Goal: Communication & Community: Answer question/provide support

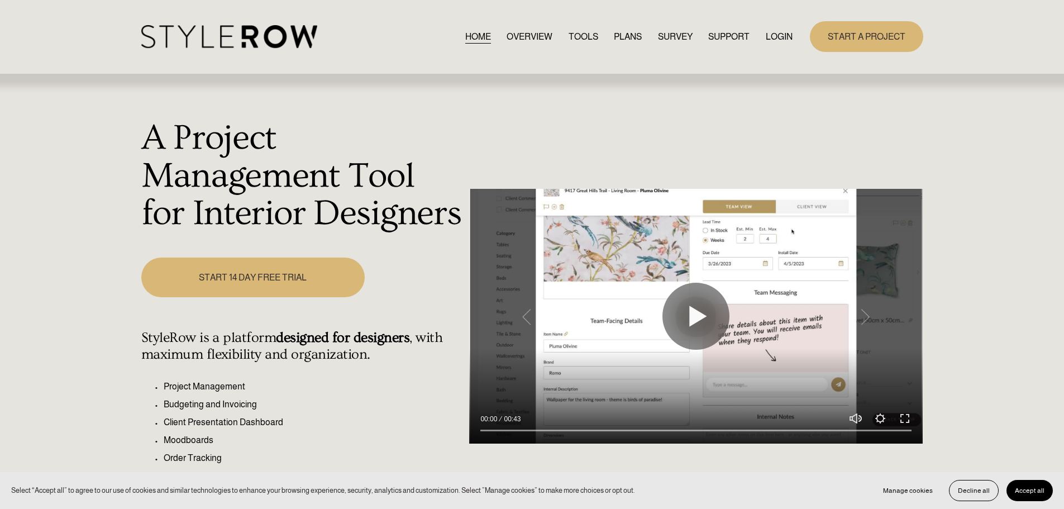
click at [780, 36] on link "LOGIN" at bounding box center [779, 36] width 27 height 15
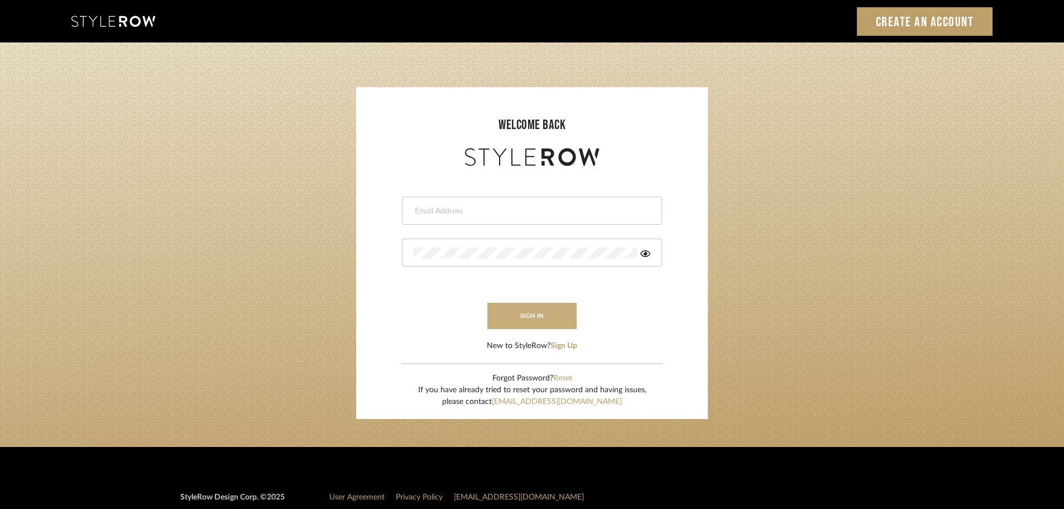
type input "carrie@tresbelleinteriors.com"
click at [541, 310] on button "sign in" at bounding box center [531, 316] width 89 height 26
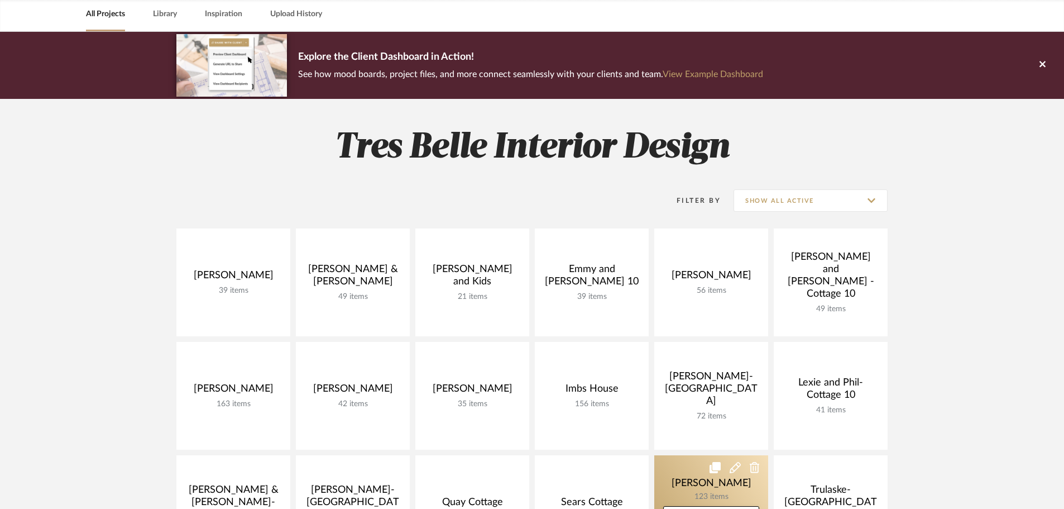
scroll to position [168, 0]
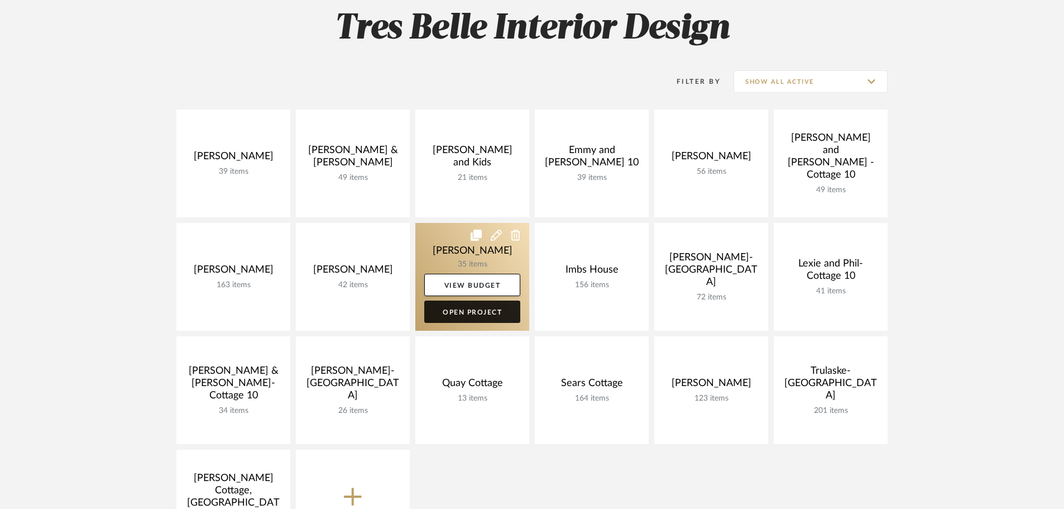
click at [479, 312] on link "Open Project" at bounding box center [472, 311] width 96 height 22
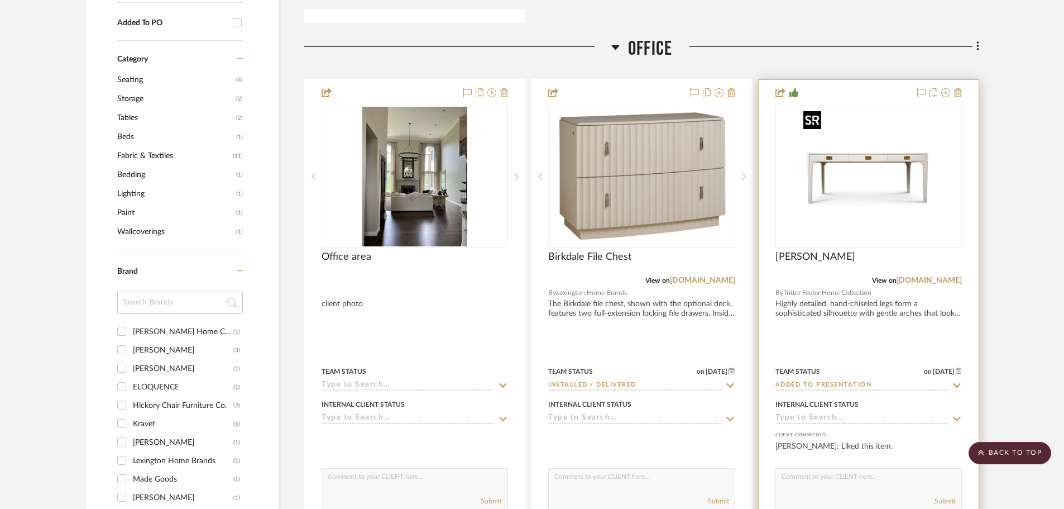
scroll to position [782, 0]
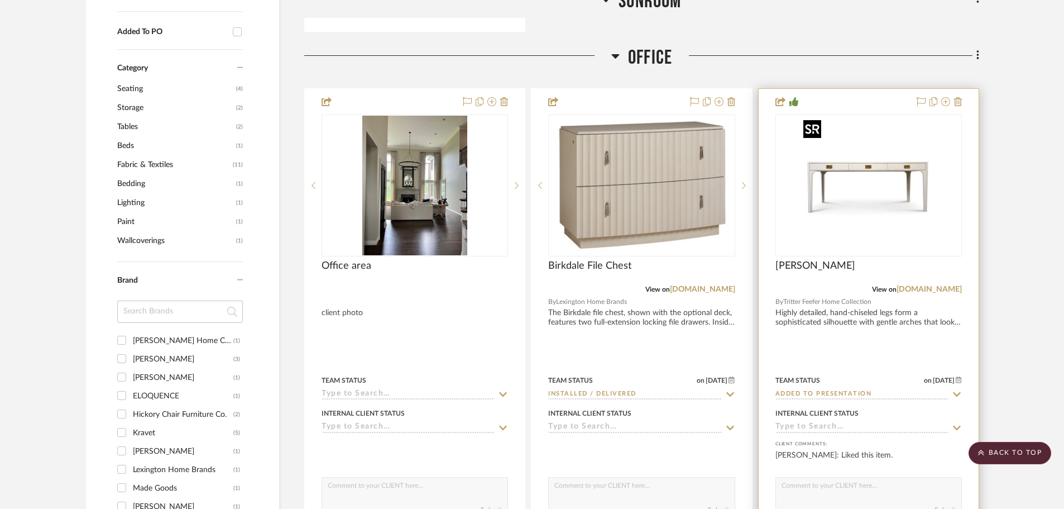
click at [880, 197] on img "0" at bounding box center [869, 186] width 140 height 140
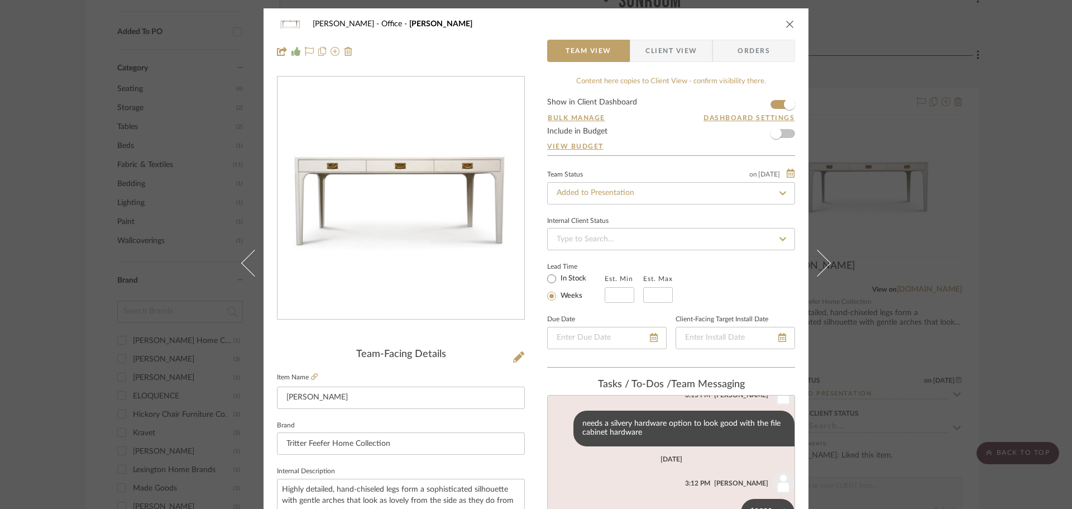
scroll to position [223, 0]
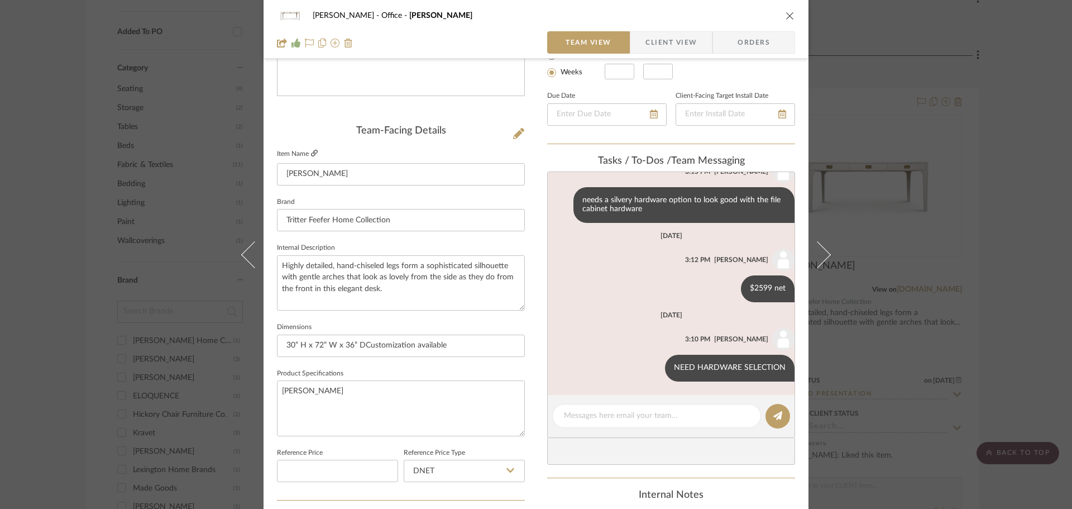
click at [311, 152] on icon at bounding box center [314, 153] width 7 height 7
click at [189, 204] on div "Hauck Office AUDREY DESK Team View Client View Orders Team-Facing Details Item …" at bounding box center [536, 254] width 1072 height 509
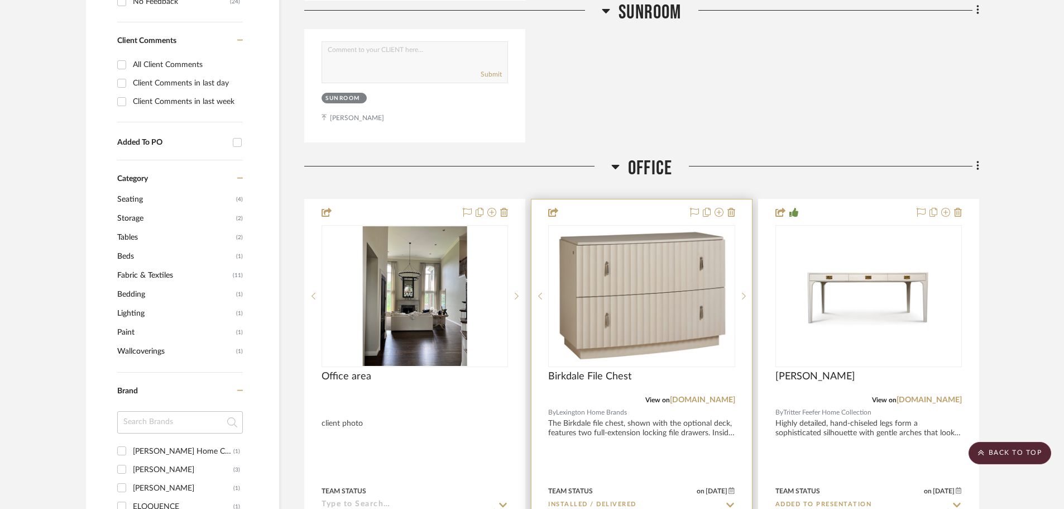
scroll to position [670, 0]
click at [622, 271] on img "0" at bounding box center [641, 297] width 184 height 138
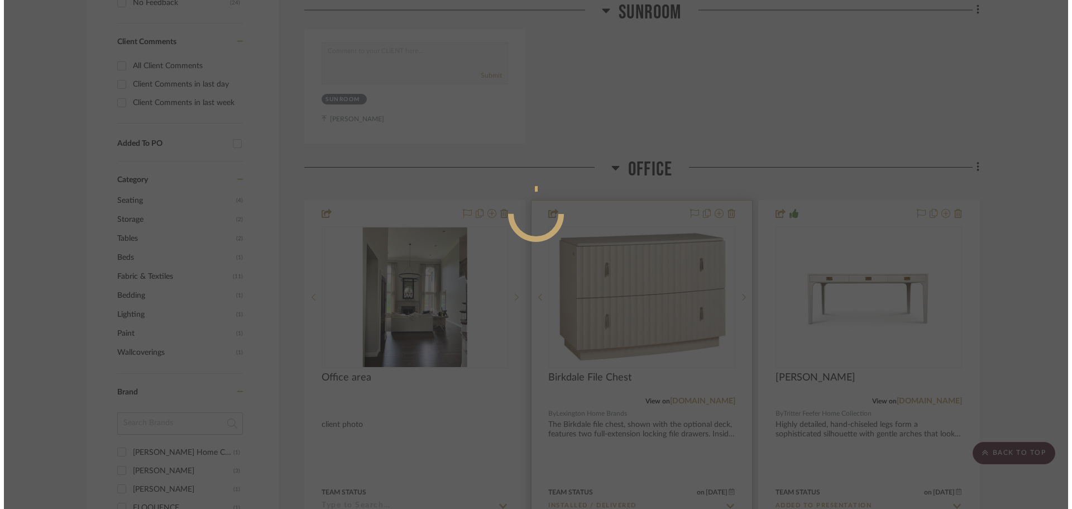
scroll to position [0, 0]
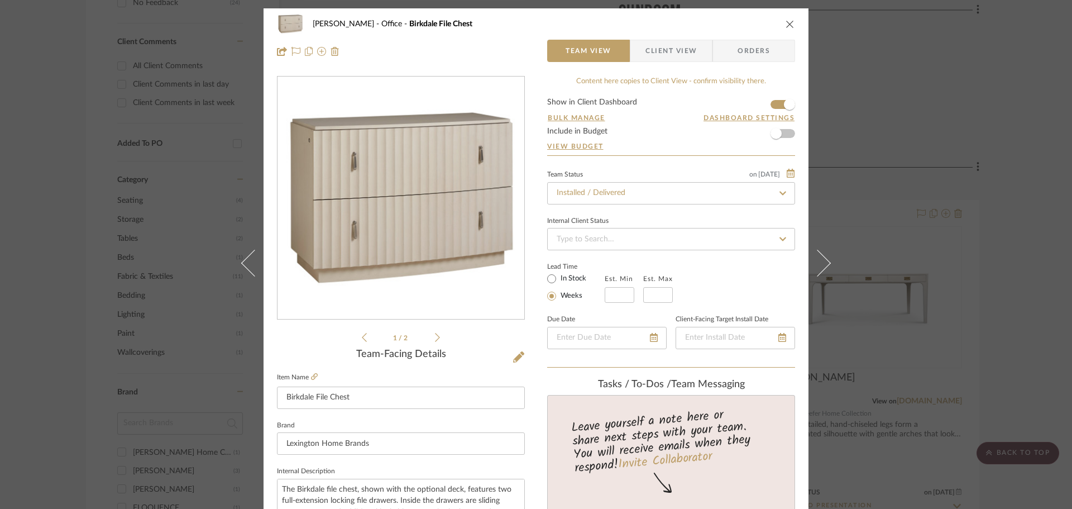
click at [848, 299] on div "Hauck Office Birkdale File Chest Team View Client View Orders 1 / 2 Team-Facing…" at bounding box center [536, 254] width 1072 height 509
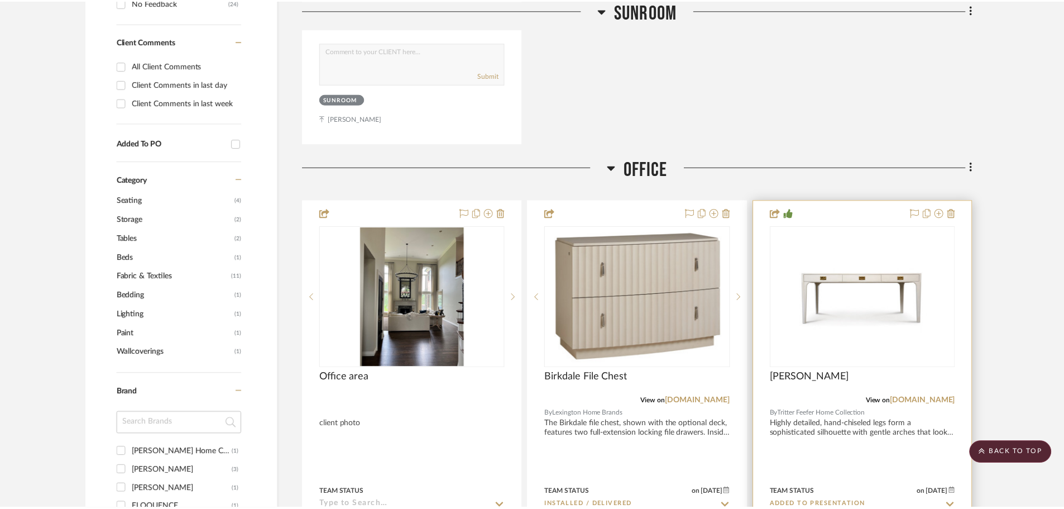
scroll to position [670, 0]
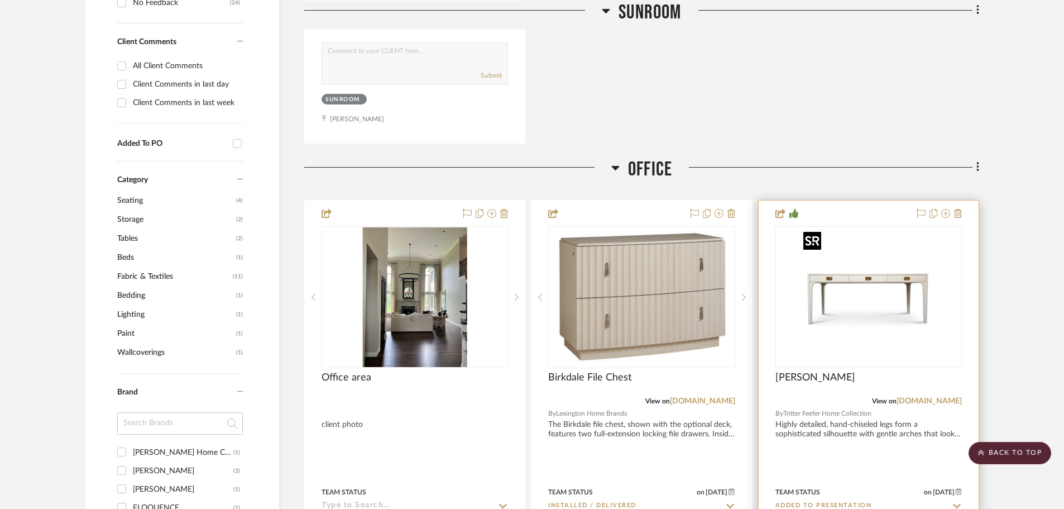
click at [866, 292] on img "0" at bounding box center [869, 297] width 140 height 140
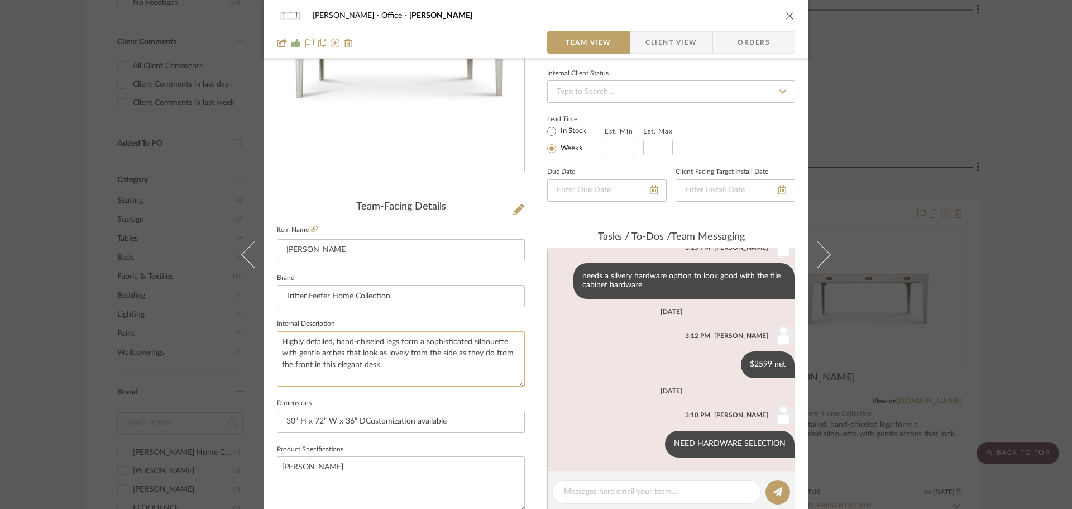
scroll to position [168, 0]
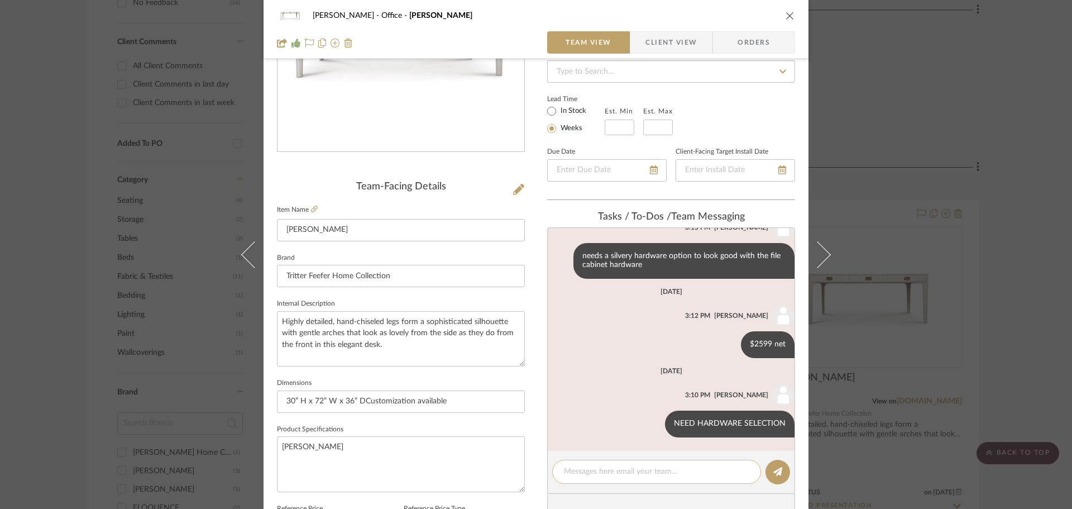
click at [584, 467] on textarea at bounding box center [656, 472] width 185 height 12
paste textarea "HW2.325"
type textarea "HW2.325"
click at [777, 466] on button at bounding box center [778, 472] width 25 height 25
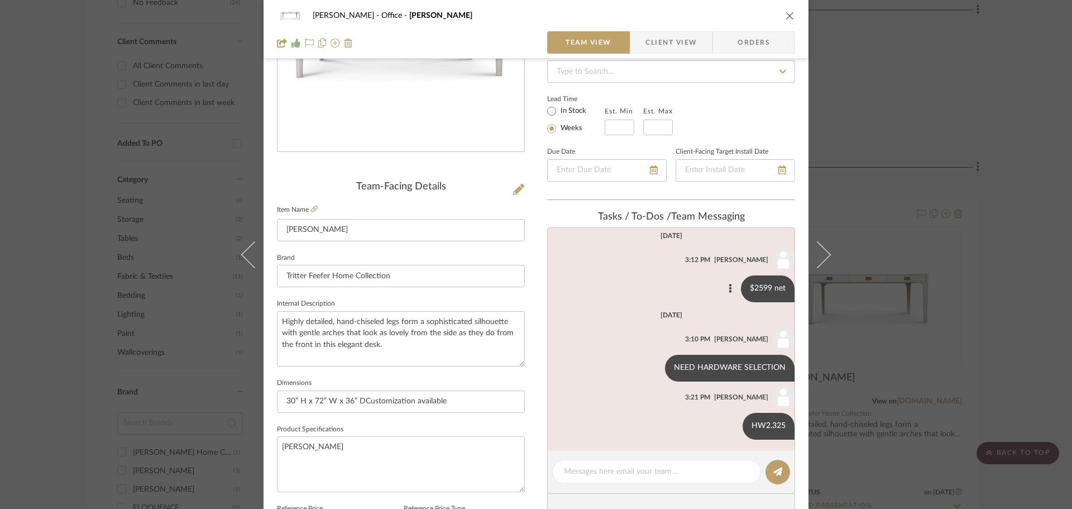
scroll to position [154, 0]
click at [883, 176] on div "Hauck Office AUDREY DESK Team View Client View Orders Team-Facing Details Item …" at bounding box center [536, 254] width 1072 height 509
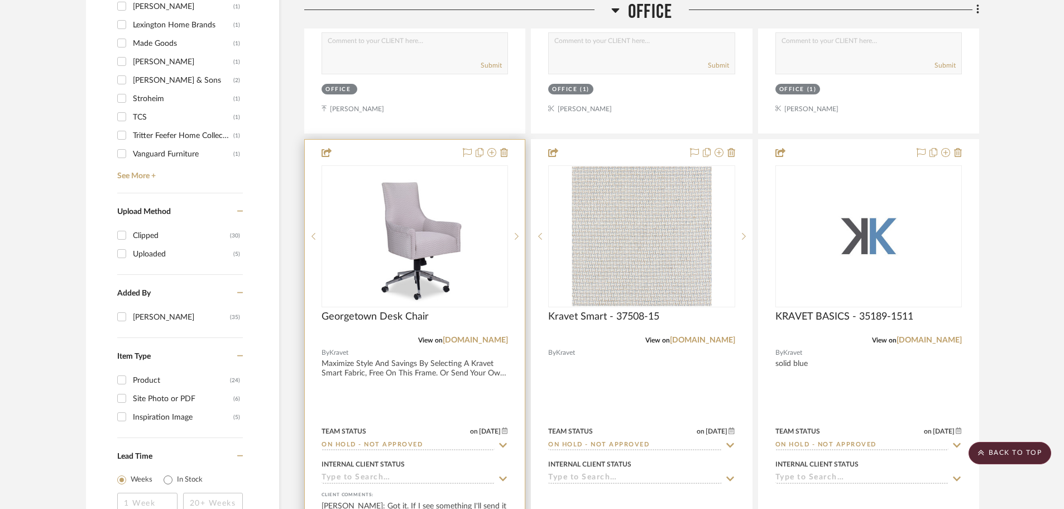
scroll to position [1396, 0]
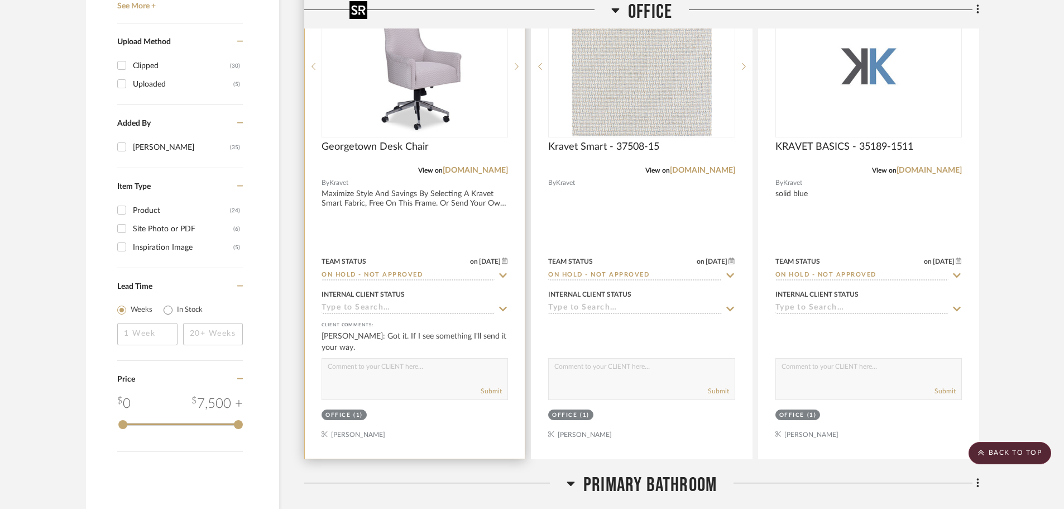
click at [483, 86] on img "0" at bounding box center [415, 67] width 140 height 140
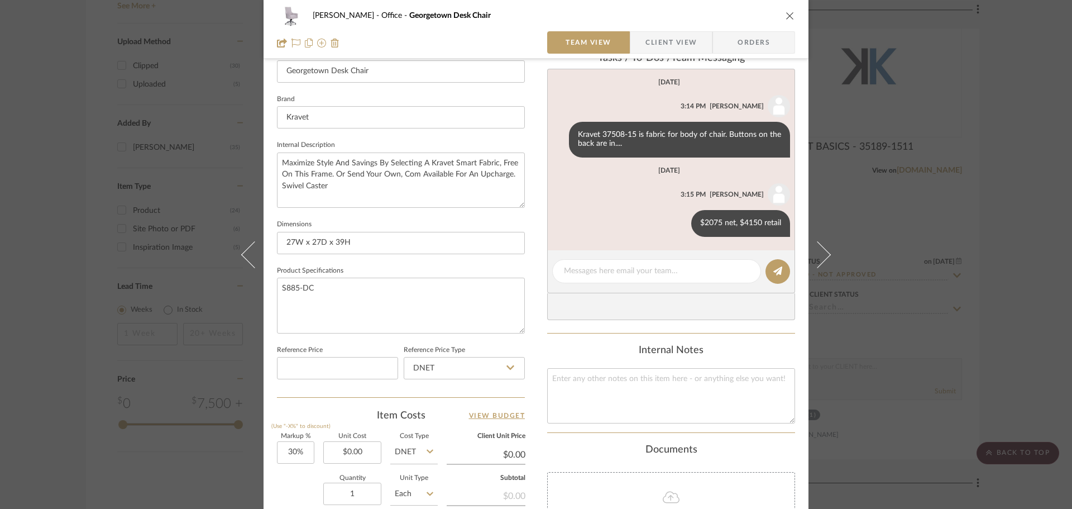
scroll to position [335, 0]
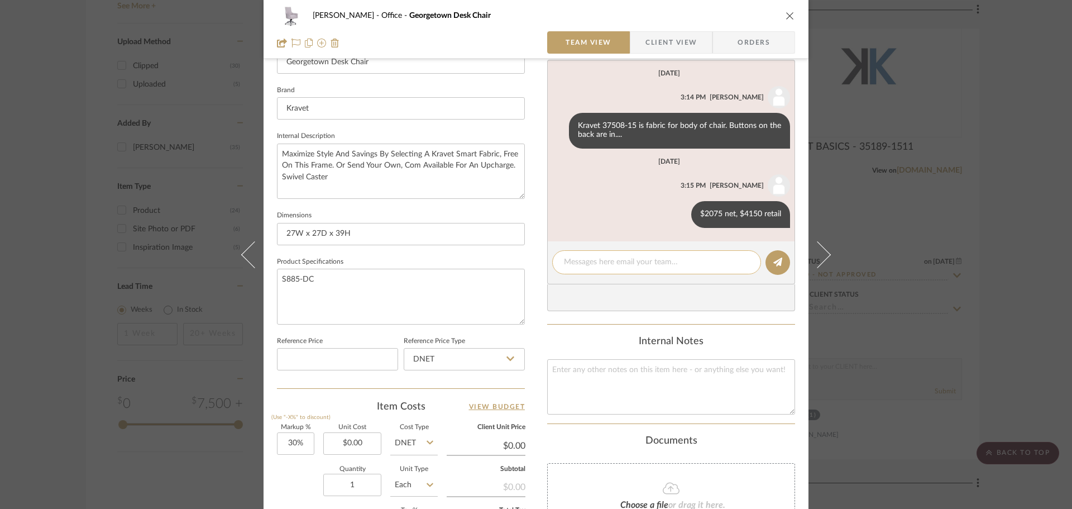
click at [597, 262] on textarea at bounding box center [656, 262] width 185 height 12
type textarea "do not order"
click at [776, 265] on icon at bounding box center [777, 261] width 9 height 9
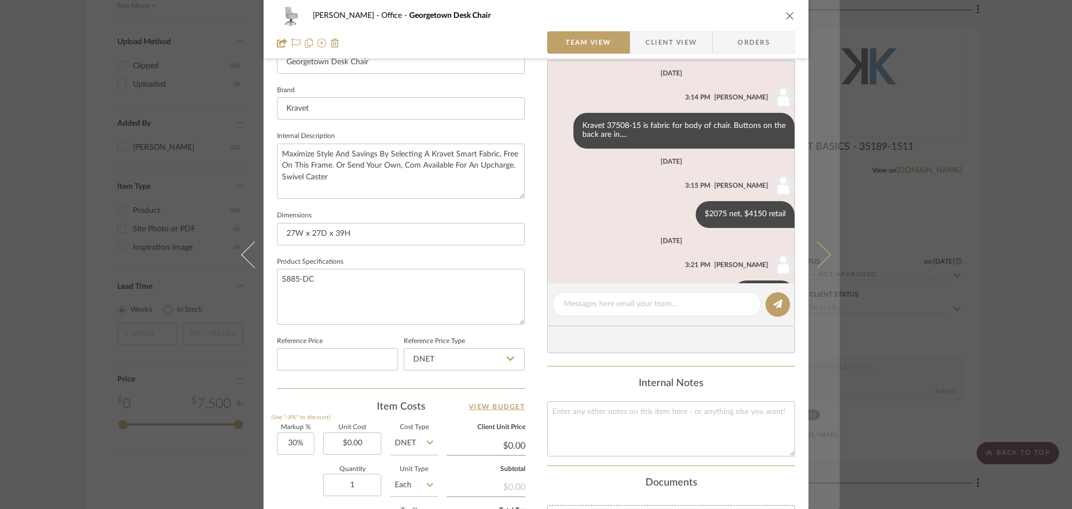
scroll to position [37, 0]
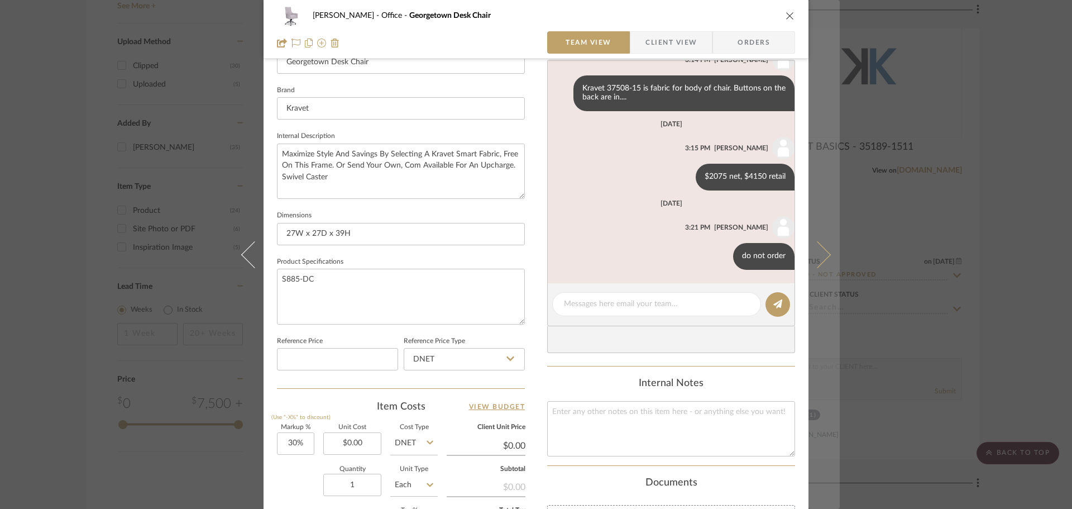
click at [830, 248] on button at bounding box center [824, 254] width 31 height 509
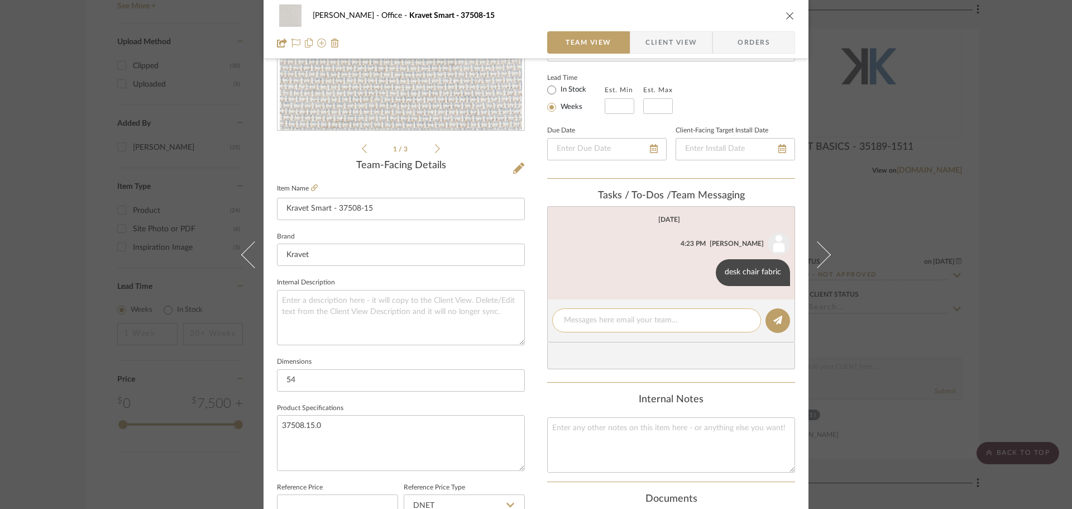
scroll to position [223, 0]
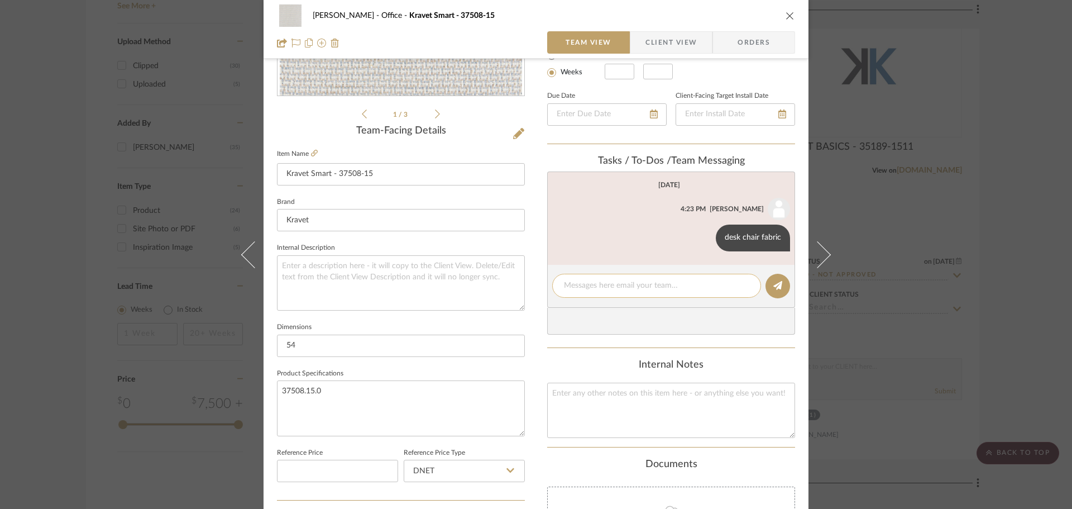
click at [593, 291] on textarea at bounding box center [656, 286] width 185 height 12
type textarea "do not order"
click at [778, 283] on icon at bounding box center [777, 285] width 9 height 9
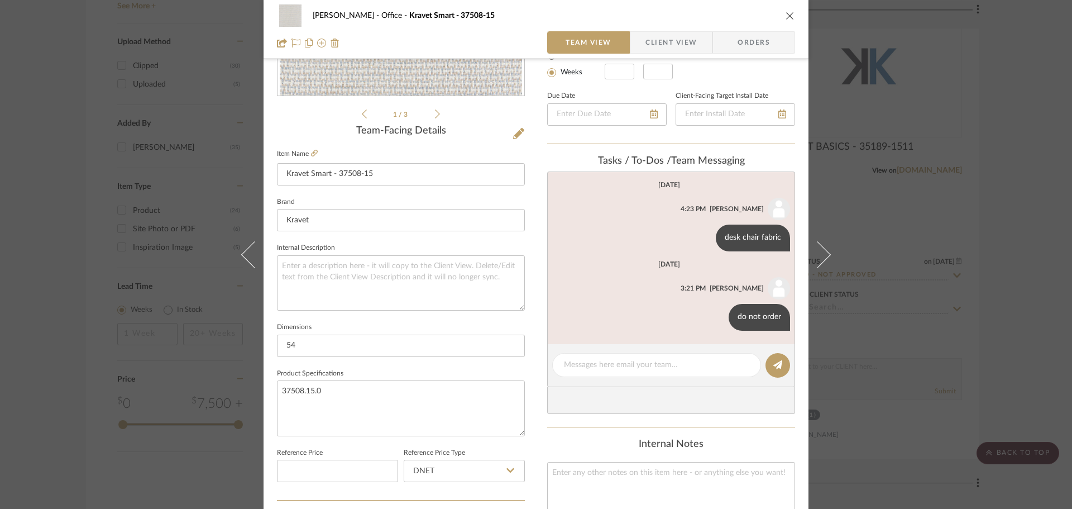
scroll to position [56, 0]
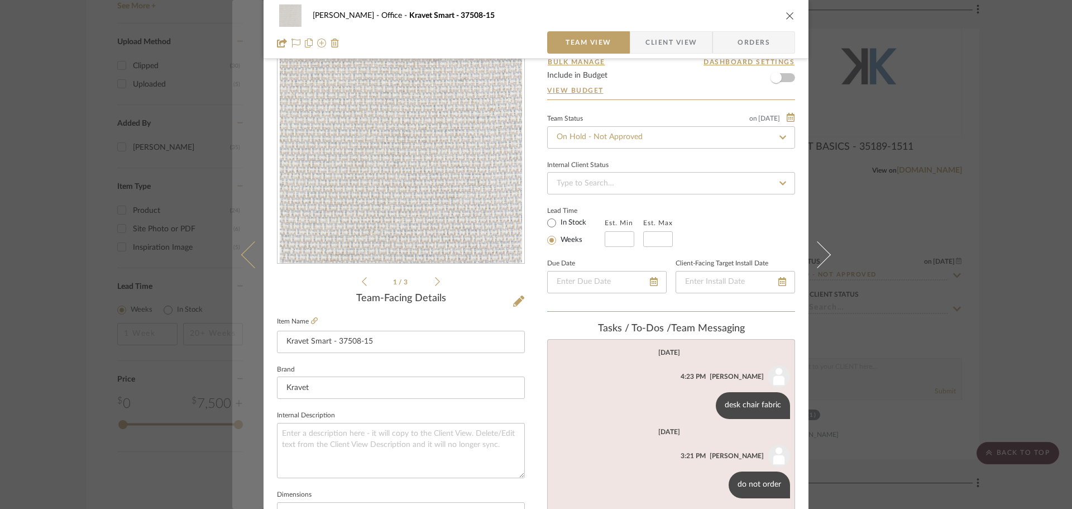
click at [254, 255] on icon at bounding box center [254, 254] width 27 height 27
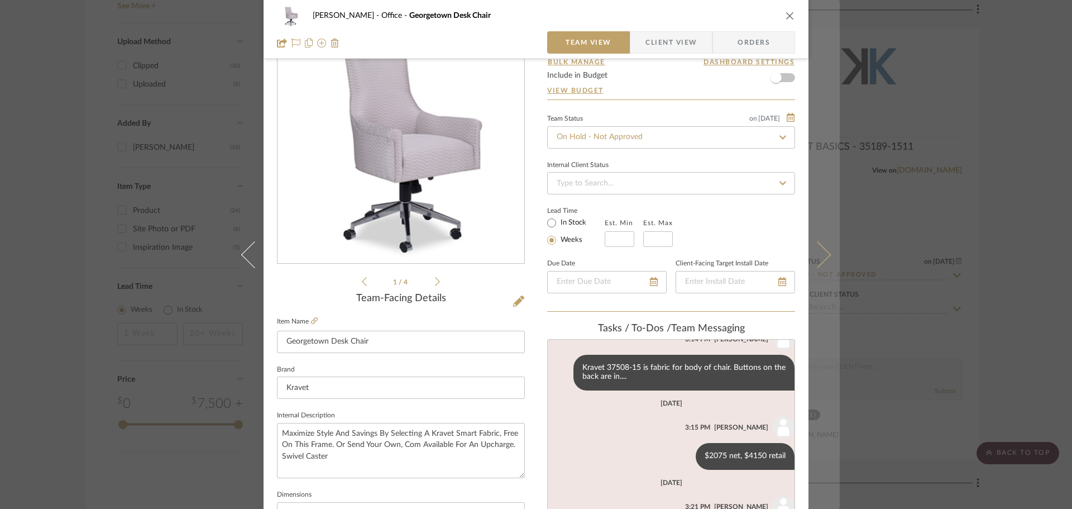
click at [817, 245] on icon at bounding box center [817, 254] width 27 height 27
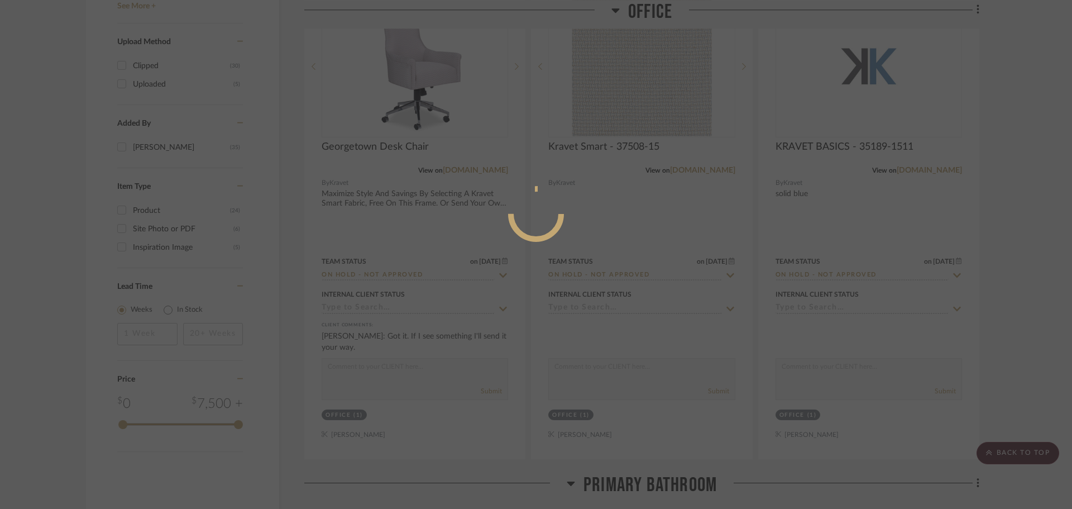
scroll to position [0, 0]
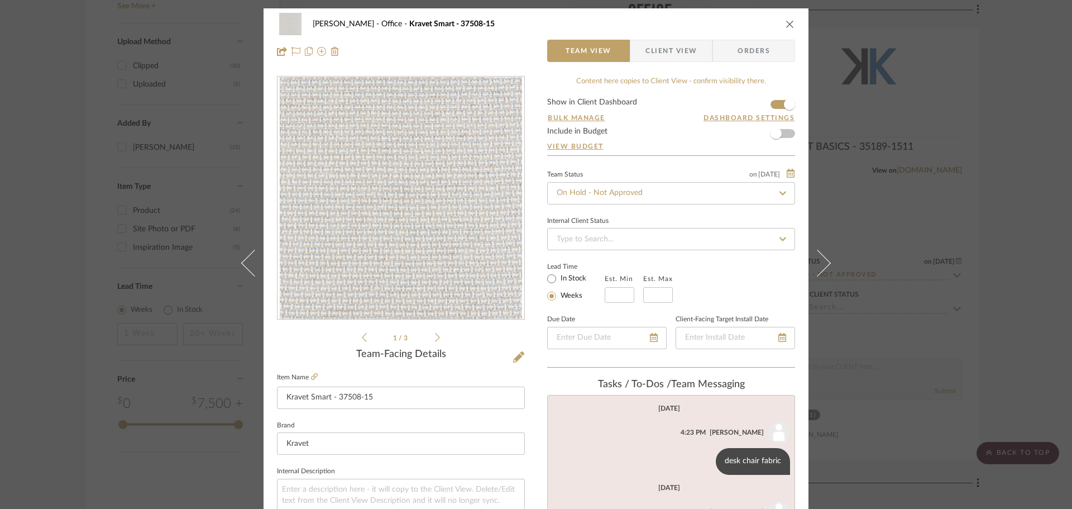
click at [817, 245] on button at bounding box center [824, 262] width 31 height 509
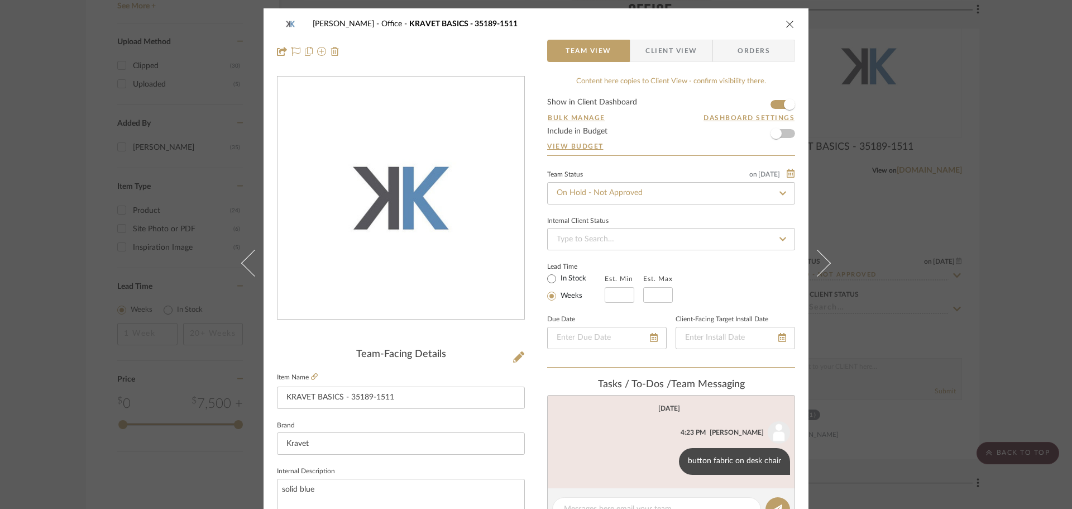
click at [787, 22] on icon "close" at bounding box center [790, 24] width 9 height 9
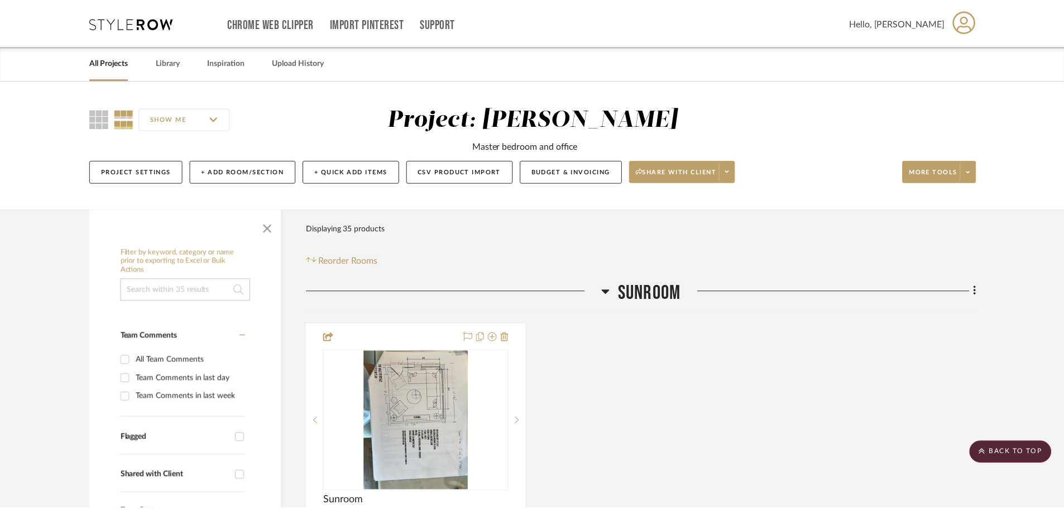
scroll to position [1396, 0]
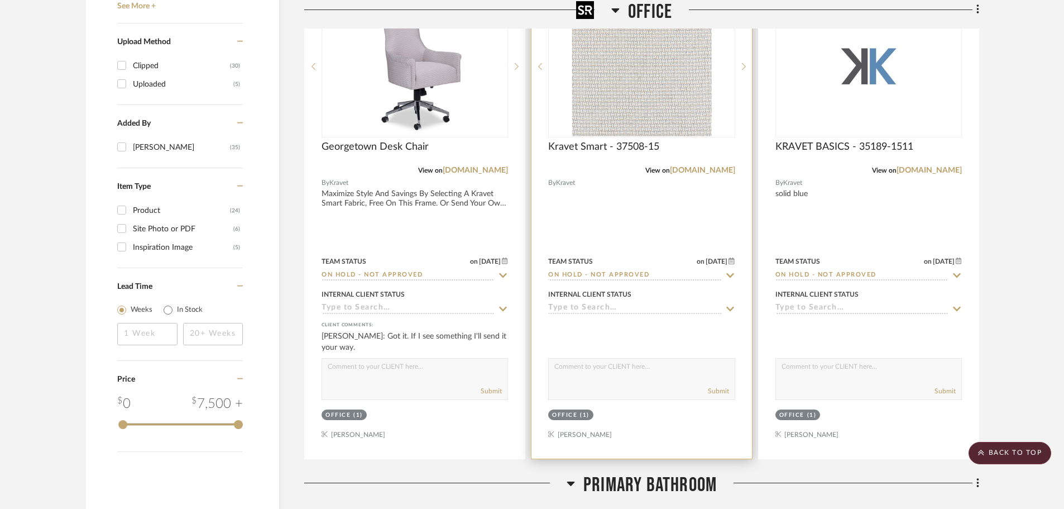
click at [652, 97] on img "0" at bounding box center [642, 67] width 140 height 140
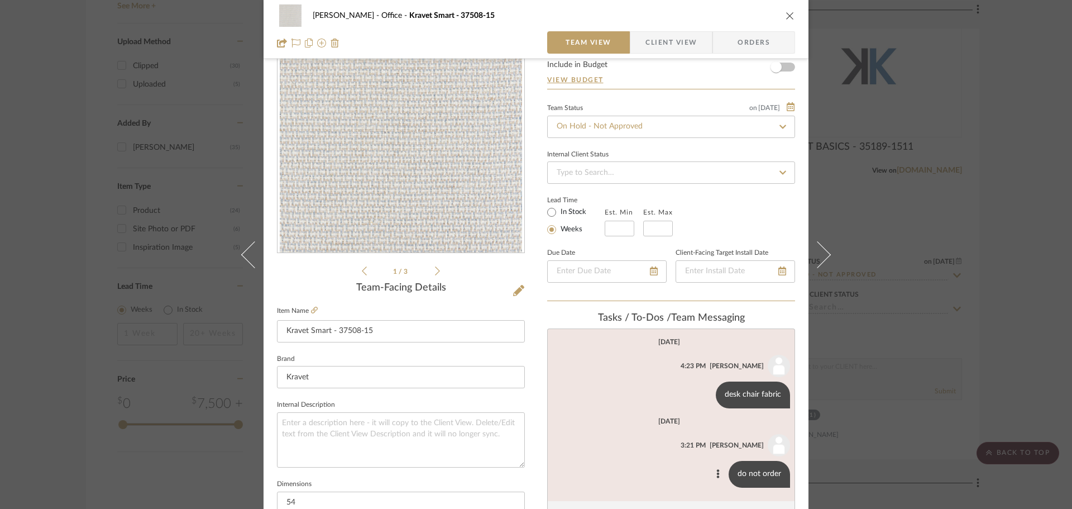
scroll to position [168, 0]
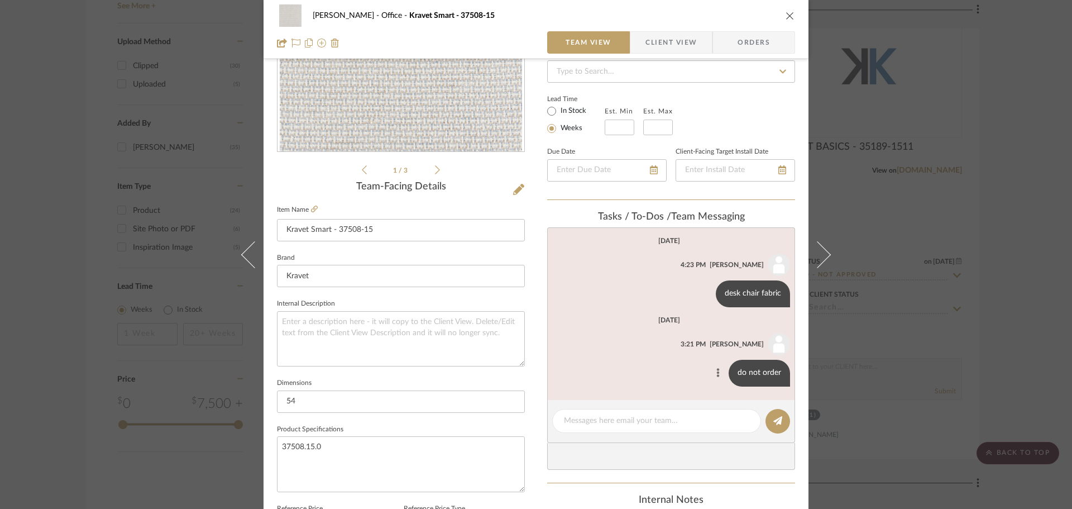
click at [717, 373] on icon at bounding box center [718, 372] width 3 height 9
click at [657, 384] on span "Delete" at bounding box center [663, 386] width 46 height 9
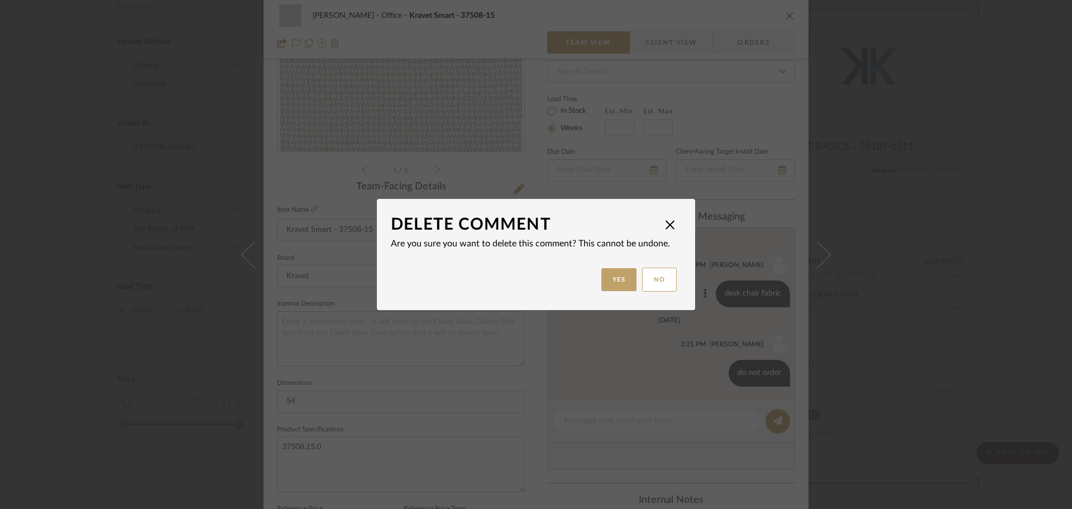
drag, startPoint x: 612, startPoint y: 275, endPoint x: 603, endPoint y: 265, distance: 13.8
click at [613, 275] on button "Yes" at bounding box center [619, 279] width 36 height 23
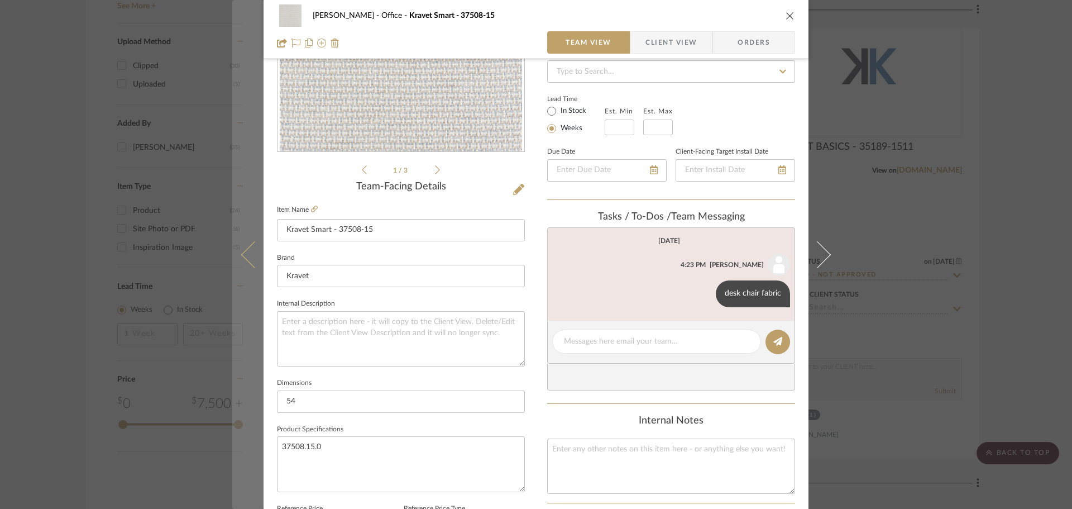
click at [237, 251] on button at bounding box center [247, 254] width 31 height 509
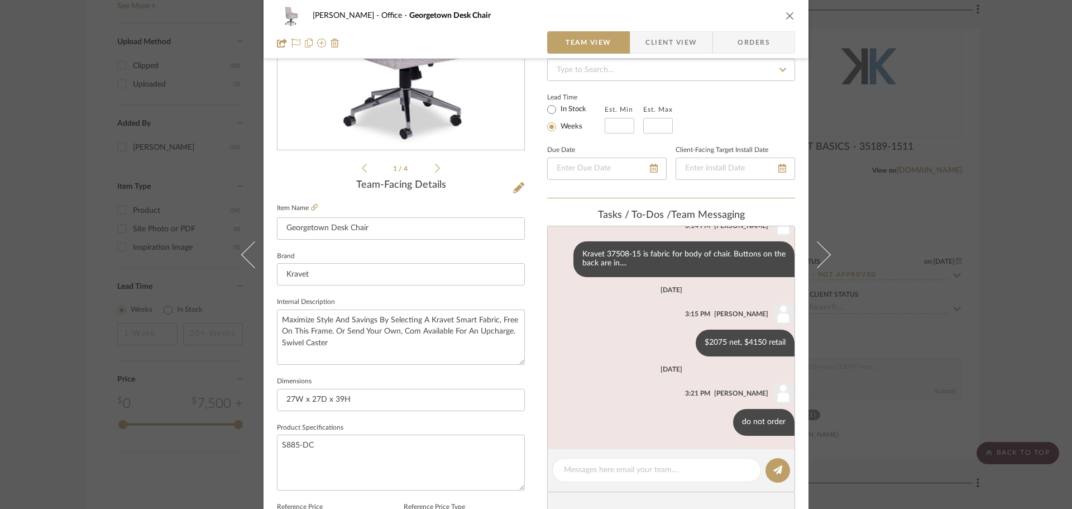
scroll to position [223, 0]
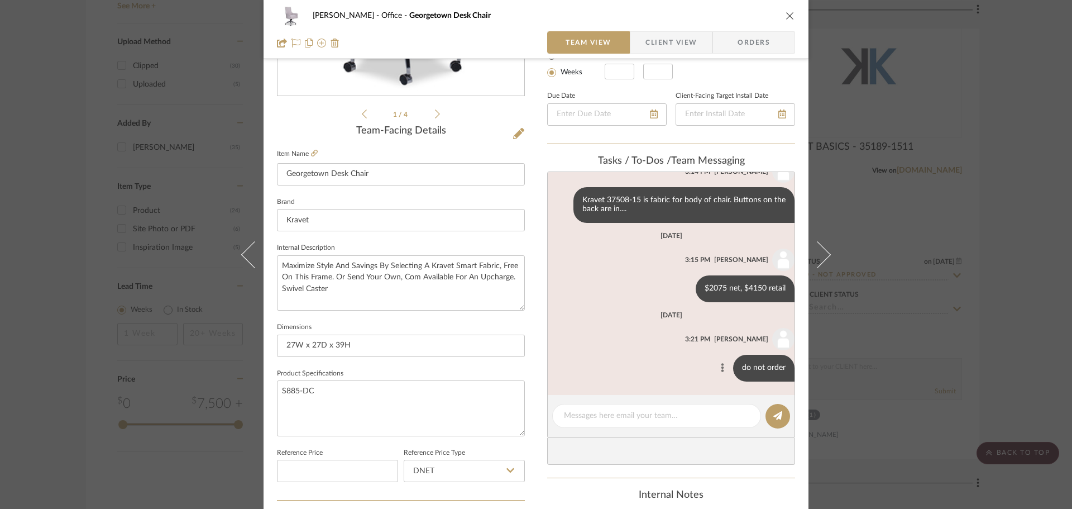
click at [721, 367] on icon at bounding box center [722, 367] width 3 height 9
click at [666, 384] on span "Delete" at bounding box center [662, 381] width 46 height 9
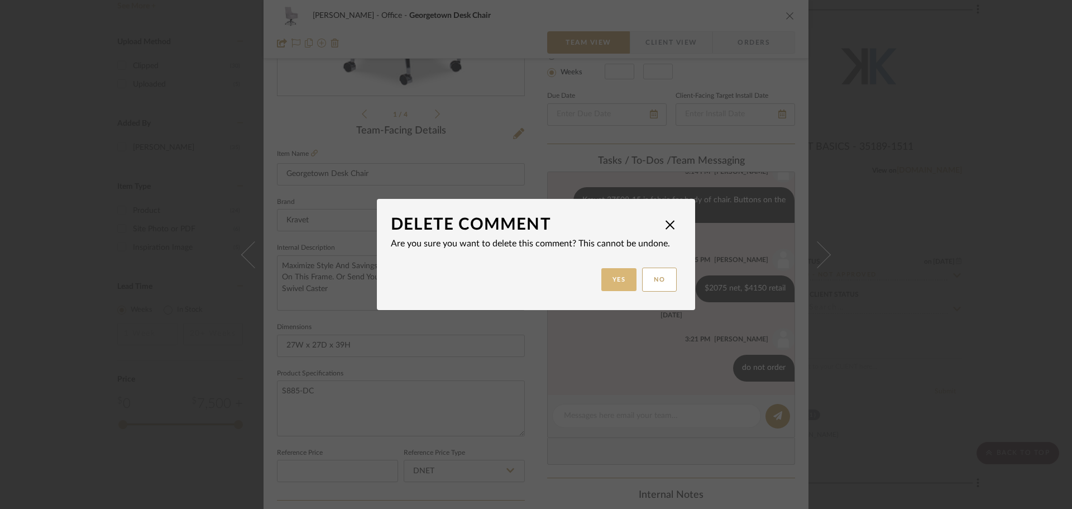
click at [624, 279] on button "Yes" at bounding box center [619, 279] width 36 height 23
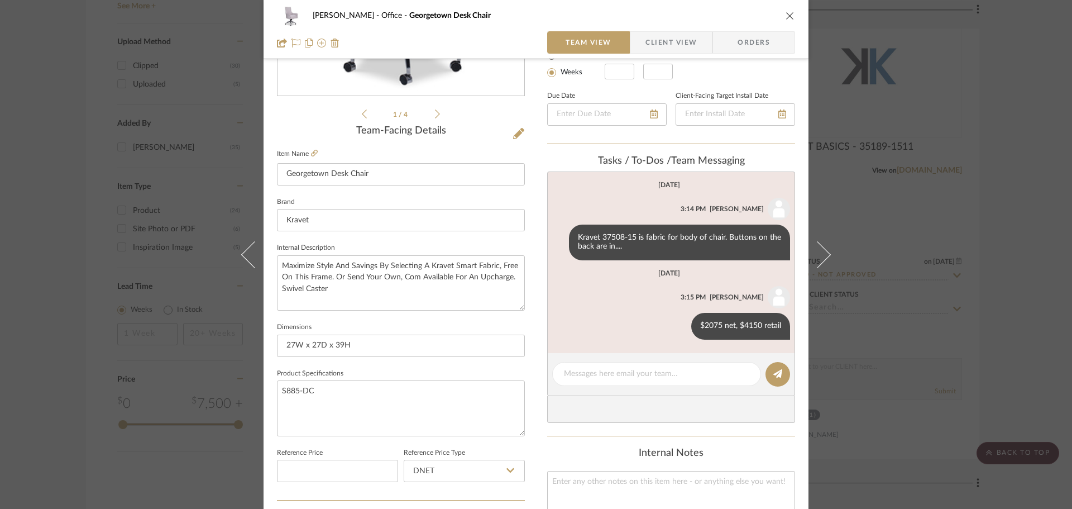
scroll to position [0, 0]
click at [930, 246] on div "Hauck Office Georgetown Desk Chair Team View Client View Orders 1 / 4 Team-Faci…" at bounding box center [536, 254] width 1072 height 509
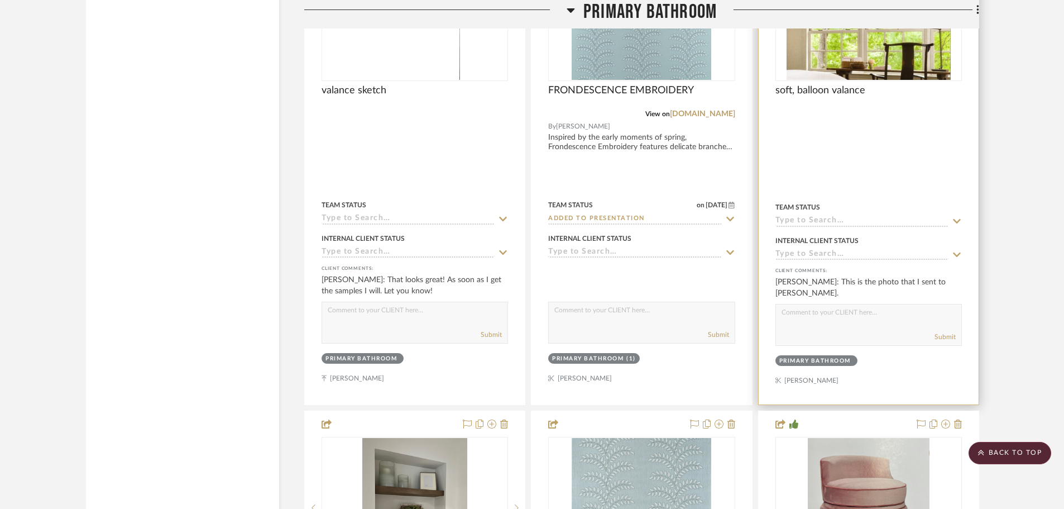
scroll to position [2010, 0]
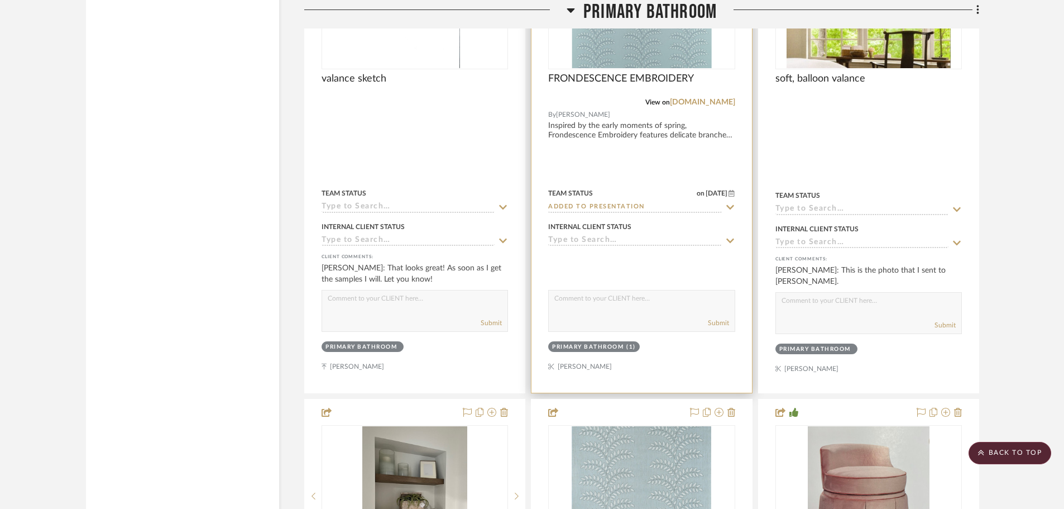
click at [0, 0] on img at bounding box center [0, 0] width 0 height 0
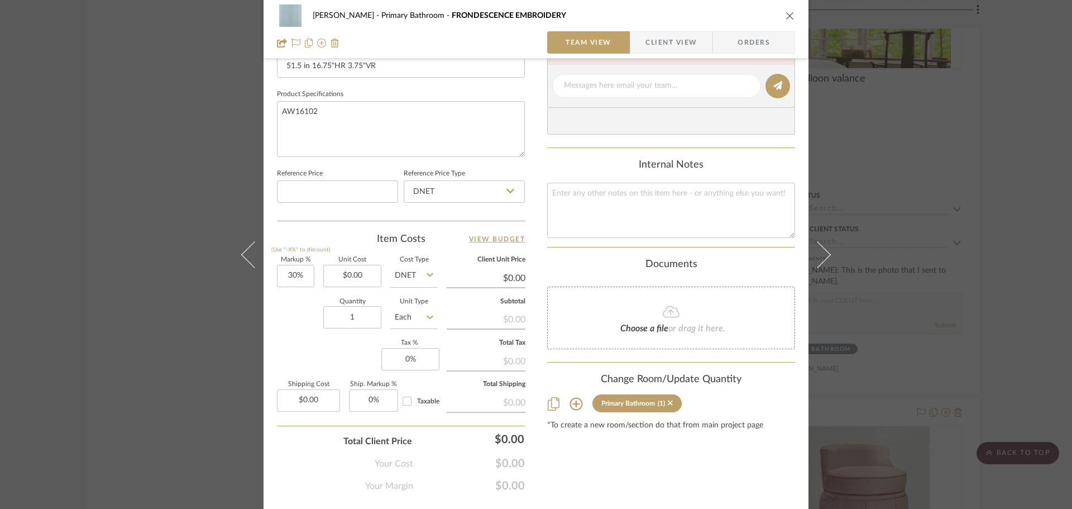
scroll to position [531, 0]
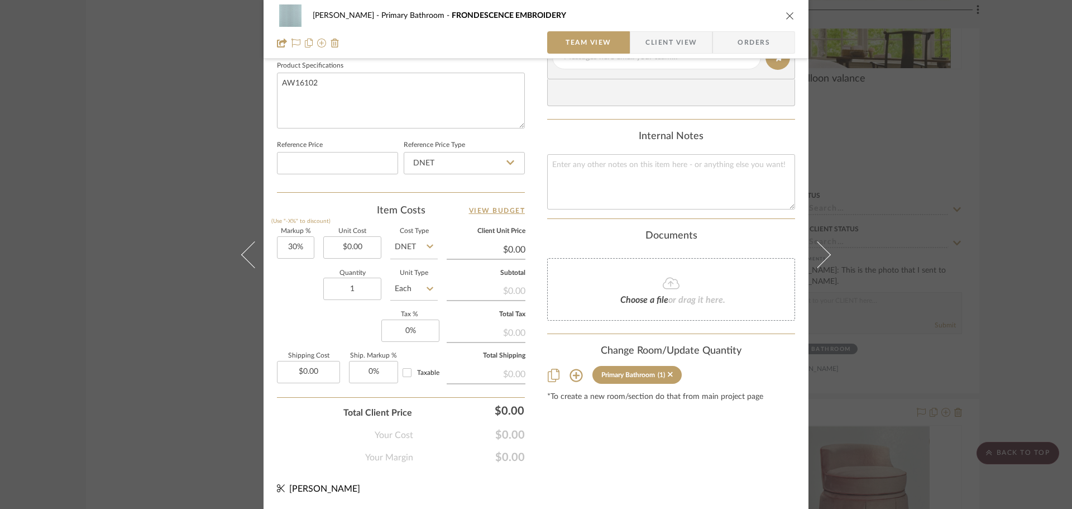
click at [571, 375] on icon at bounding box center [576, 375] width 13 height 13
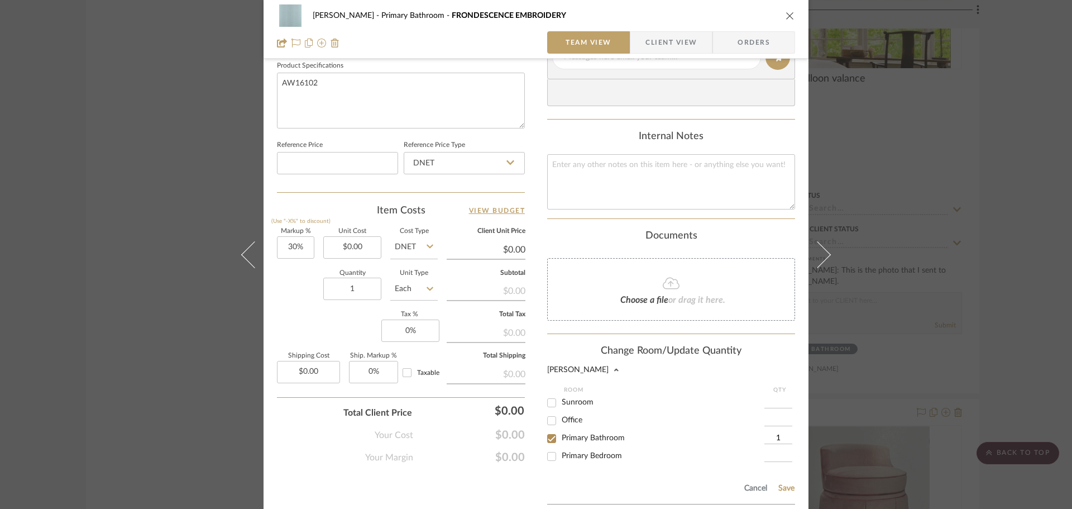
click at [782, 433] on input "1" at bounding box center [778, 438] width 28 height 11
type input "7.5"
click at [788, 488] on button "Save" at bounding box center [786, 488] width 17 height 9
type input "7.5"
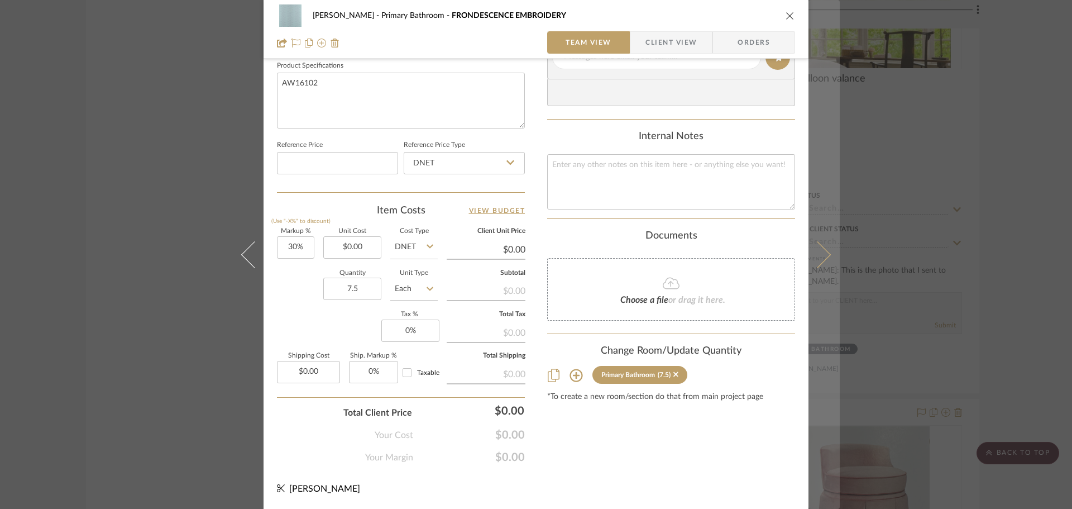
click at [812, 241] on icon at bounding box center [817, 254] width 27 height 27
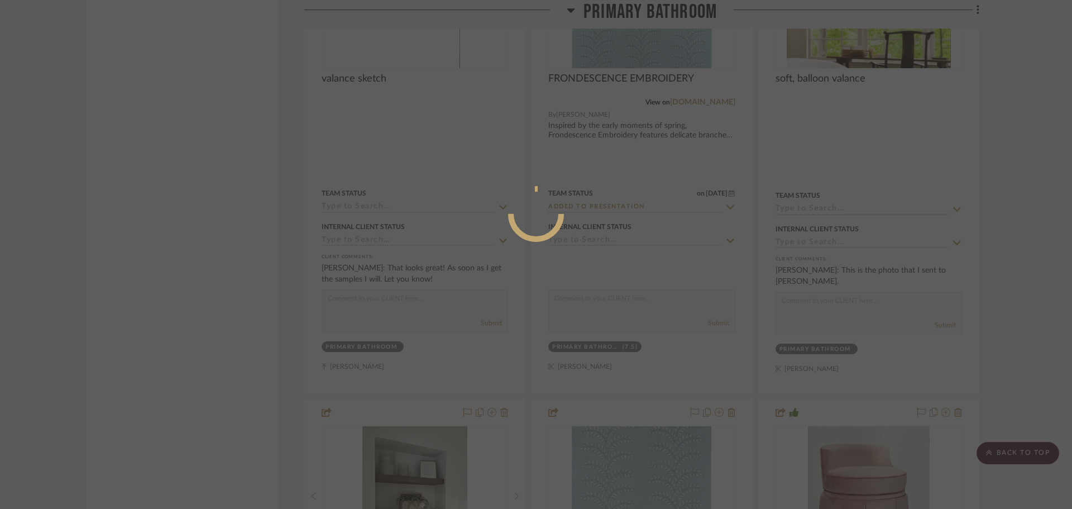
scroll to position [0, 0]
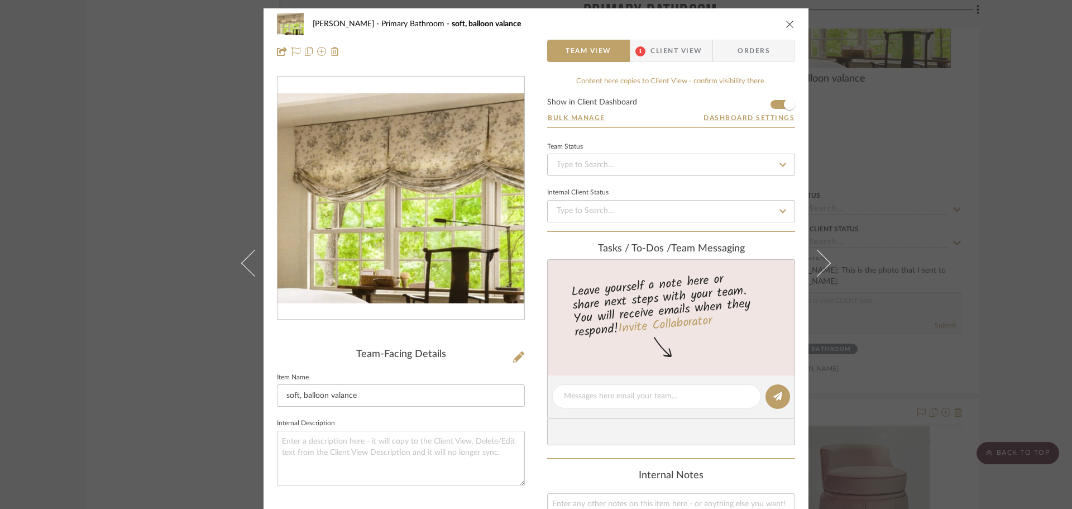
click at [681, 52] on span "Client View" at bounding box center [676, 51] width 51 height 22
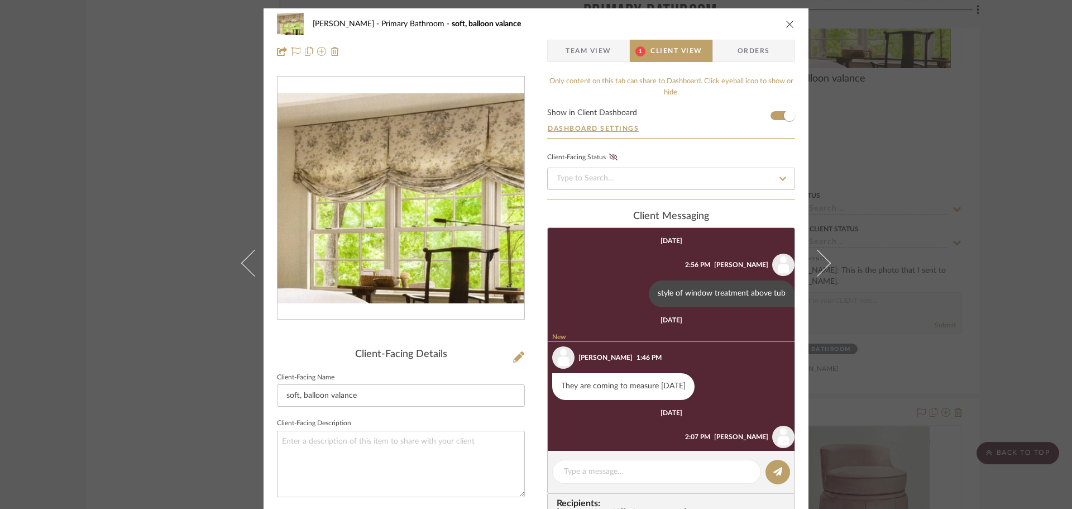
scroll to position [42, 0]
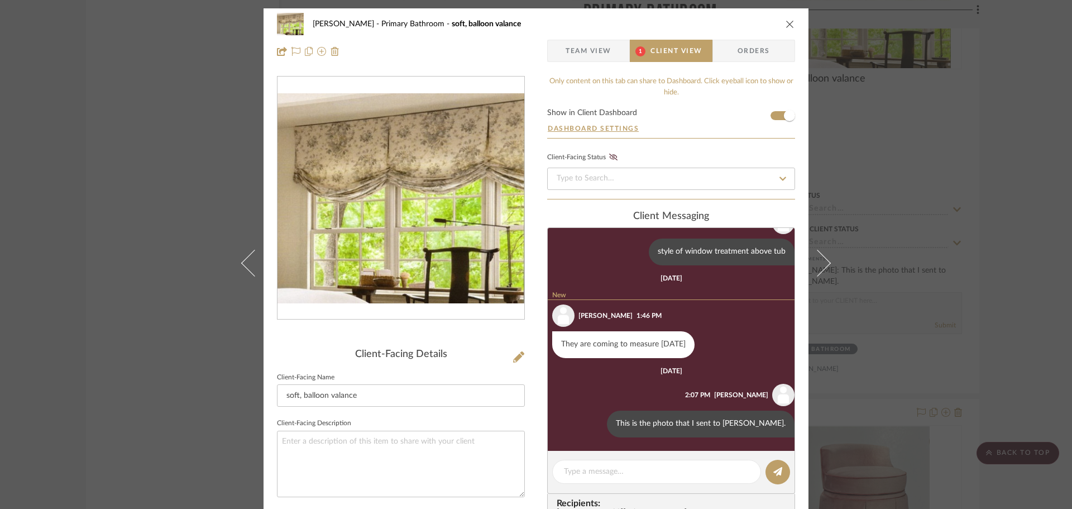
click at [787, 17] on div "Hauck Primary Bathroom soft, balloon valance" at bounding box center [536, 24] width 518 height 22
click at [789, 22] on icon "close" at bounding box center [790, 24] width 9 height 9
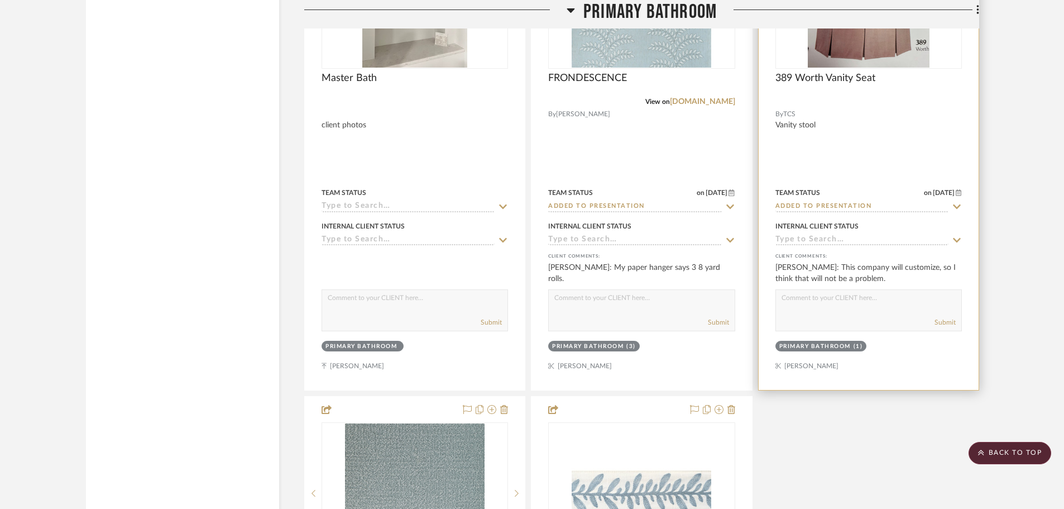
scroll to position [2513, 0]
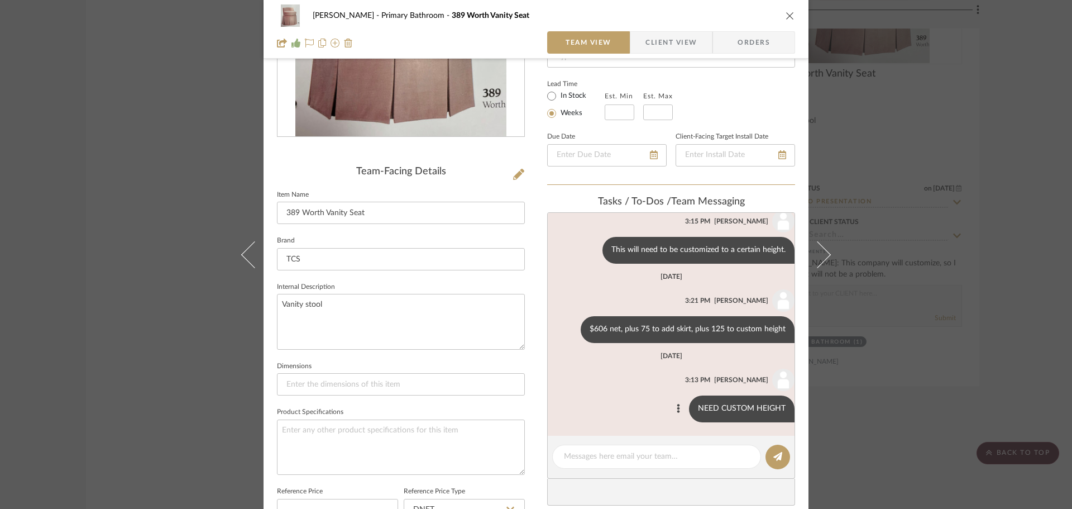
scroll to position [279, 0]
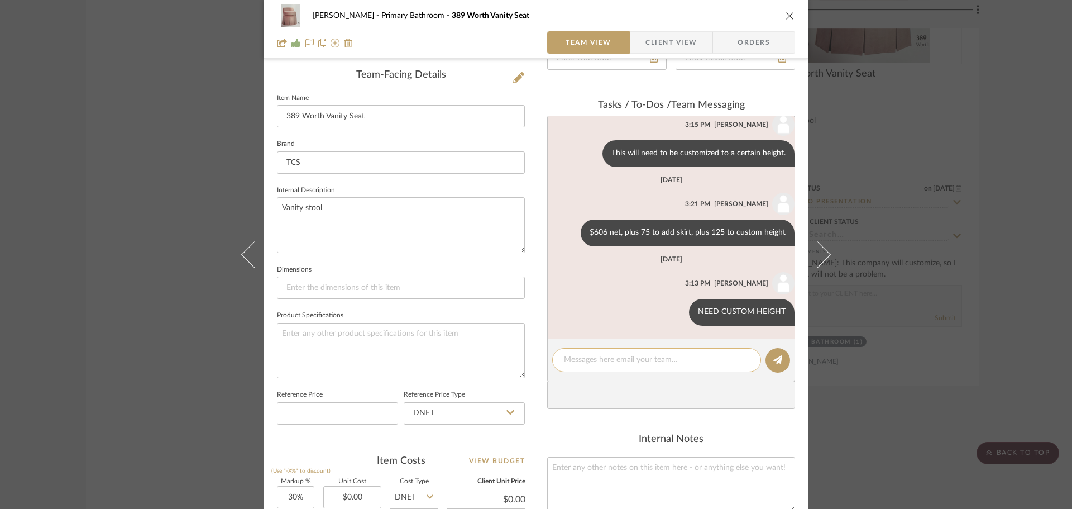
click at [663, 355] on textarea at bounding box center [656, 360] width 185 height 12
click at [614, 353] on div at bounding box center [656, 360] width 209 height 24
click at [620, 360] on textarea at bounding box center [656, 360] width 185 height 12
click at [707, 360] on textarea "Seat height is 23", but I have texted Shelly onfirm." at bounding box center [656, 360] width 185 height 12
type textarea "Seat height is 23", but I have texted Shelly confirm."
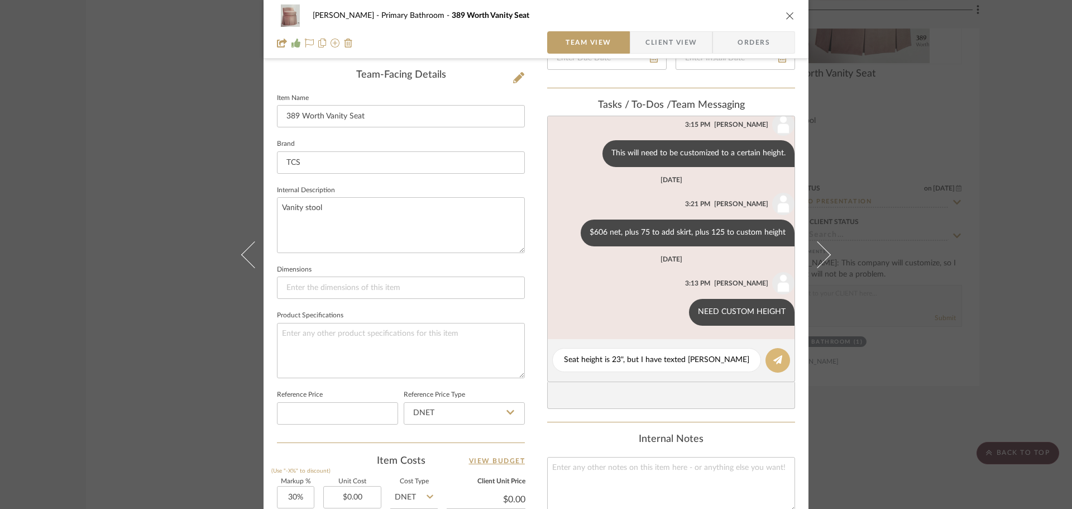
click at [773, 357] on icon at bounding box center [777, 359] width 9 height 9
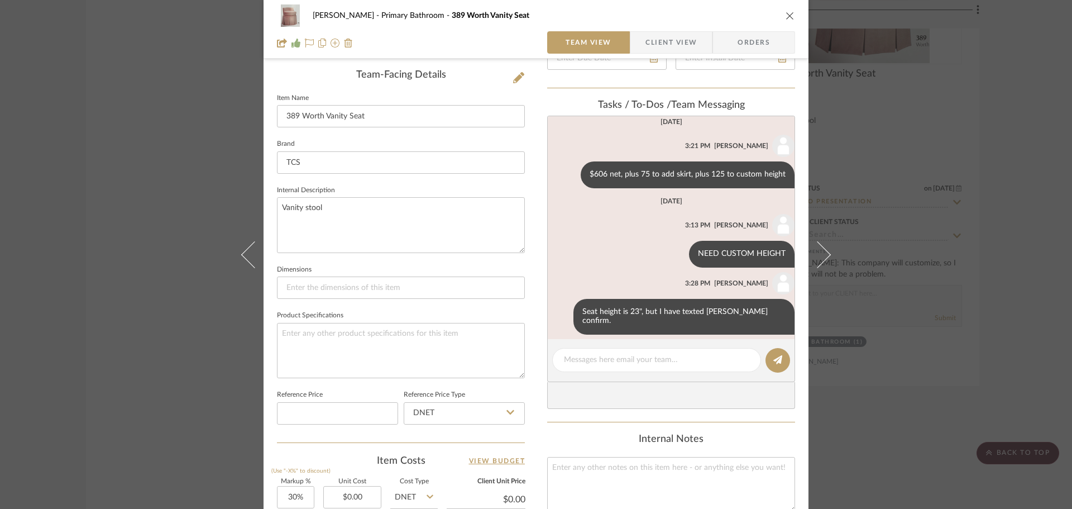
click at [942, 160] on div "Hauck Primary Bathroom 389 Worth Vanity Seat Team View Client View Orders Team-…" at bounding box center [536, 254] width 1072 height 509
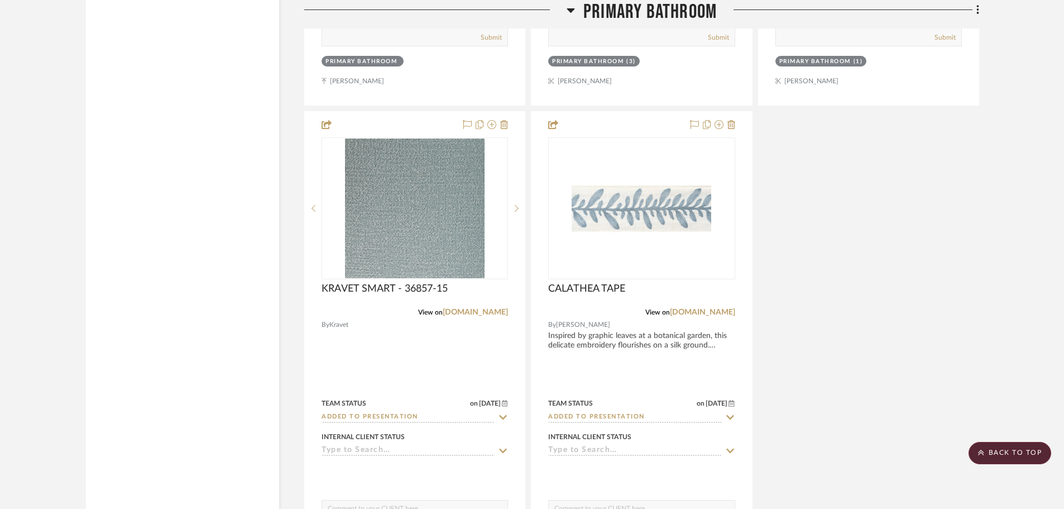
scroll to position [2959, 0]
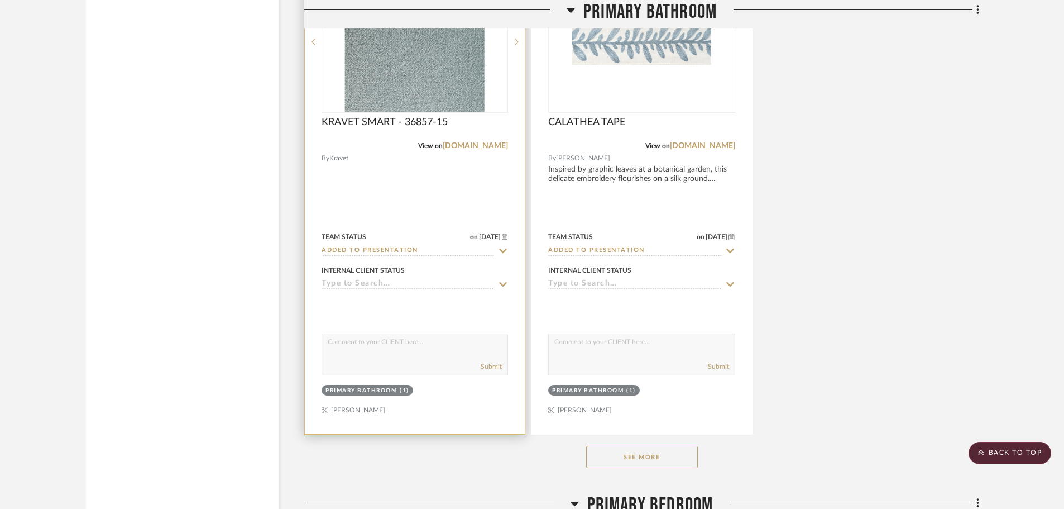
click at [0, 0] on img at bounding box center [0, 0] width 0 height 0
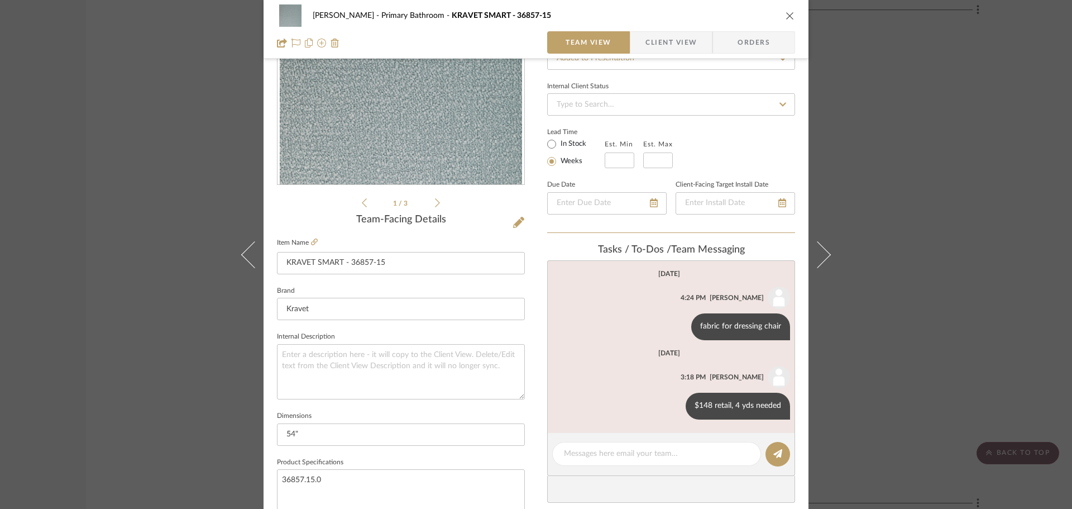
scroll to position [0, 0]
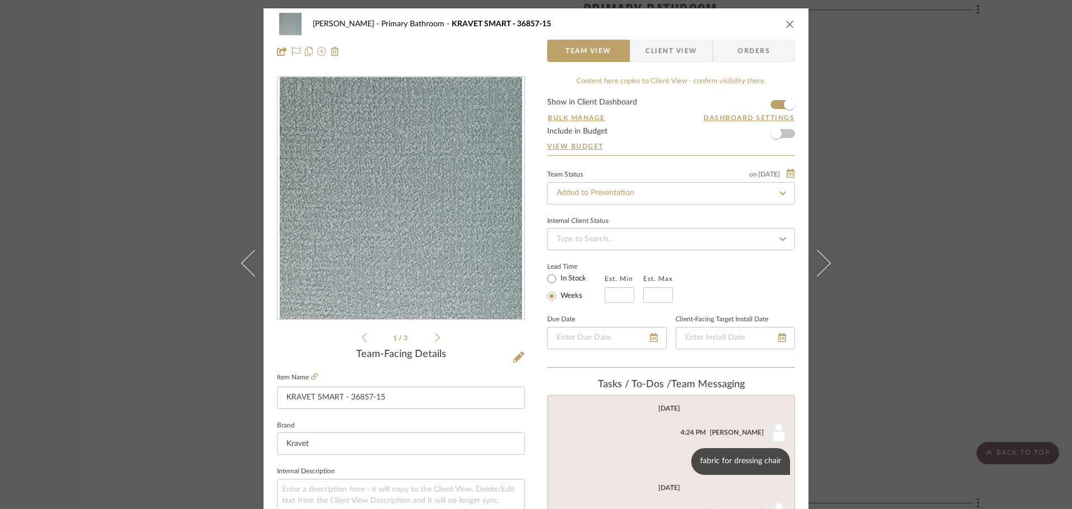
click at [786, 23] on icon "close" at bounding box center [790, 24] width 9 height 9
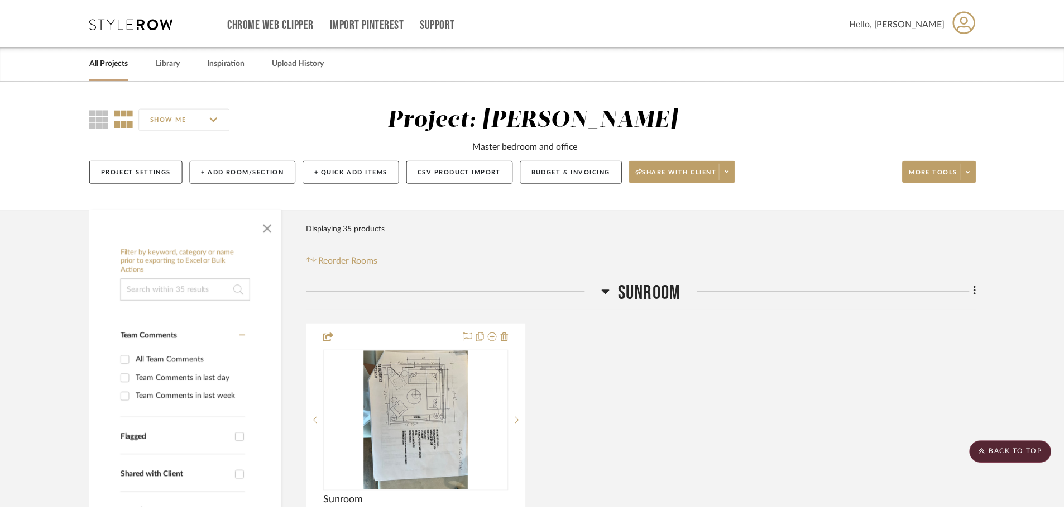
scroll to position [2959, 0]
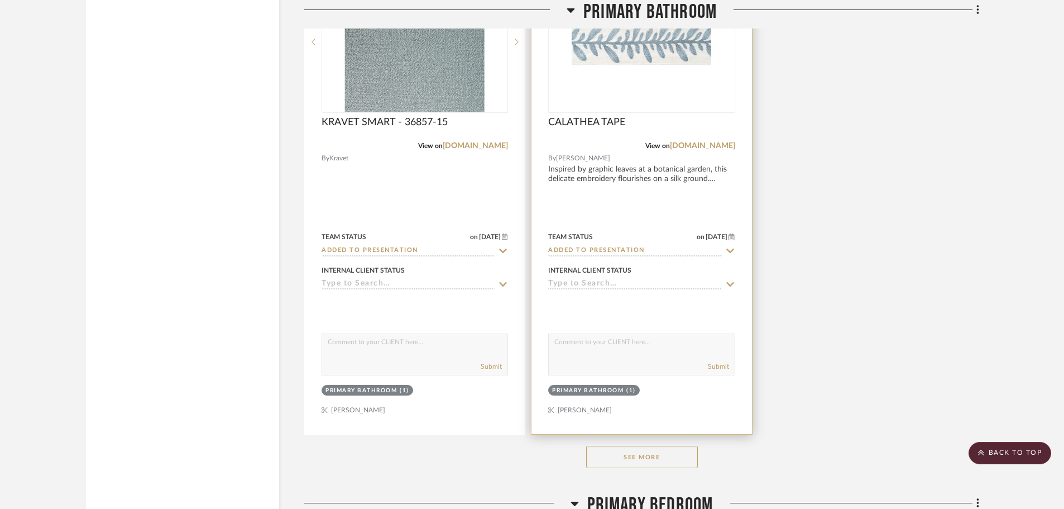
click at [0, 0] on img at bounding box center [0, 0] width 0 height 0
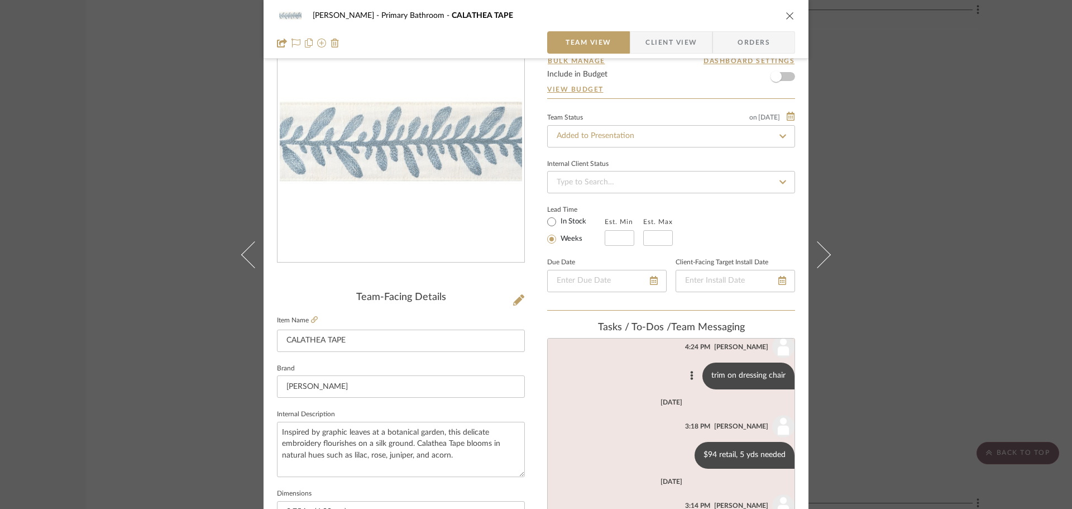
scroll to position [279, 0]
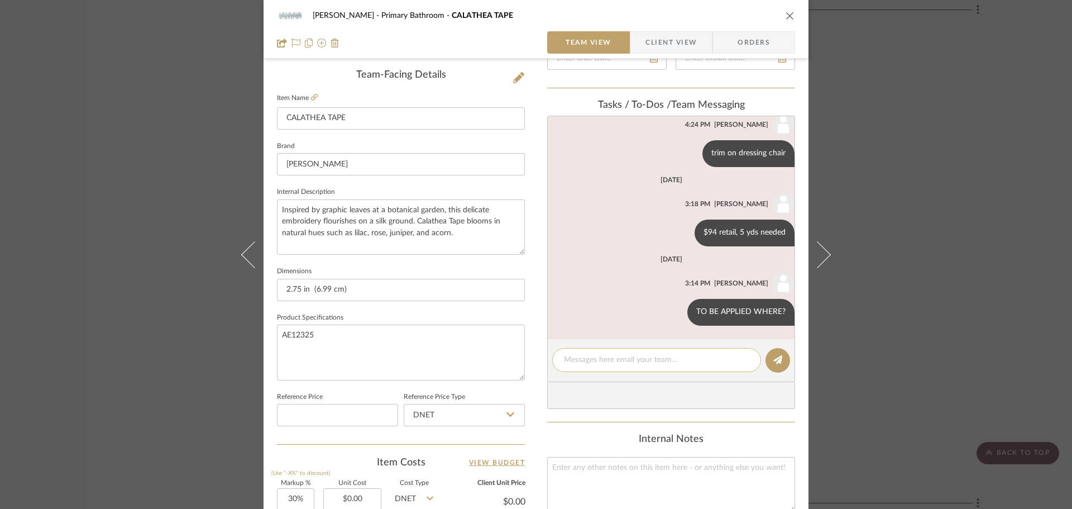
click at [611, 360] on textarea at bounding box center [656, 360] width 185 height 12
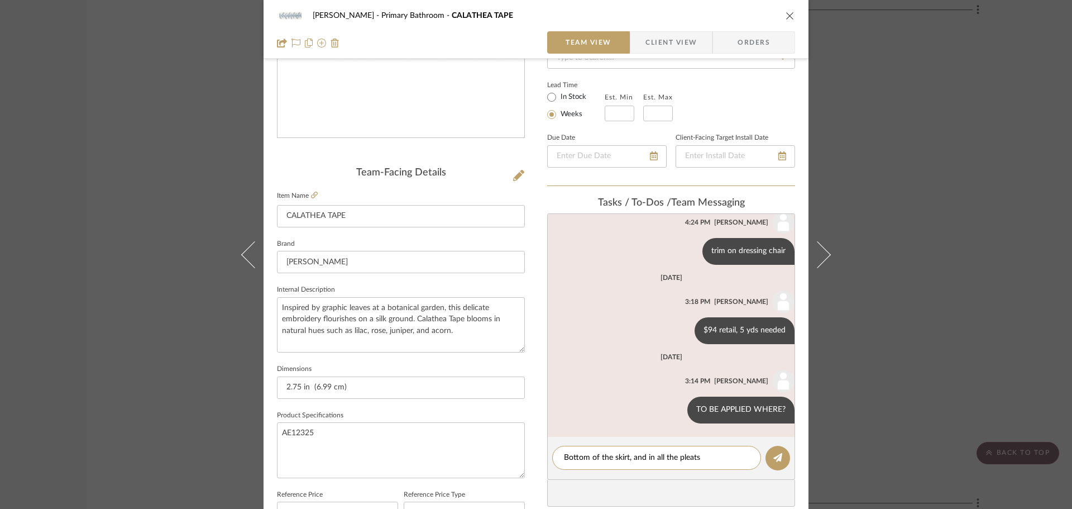
scroll to position [335, 0]
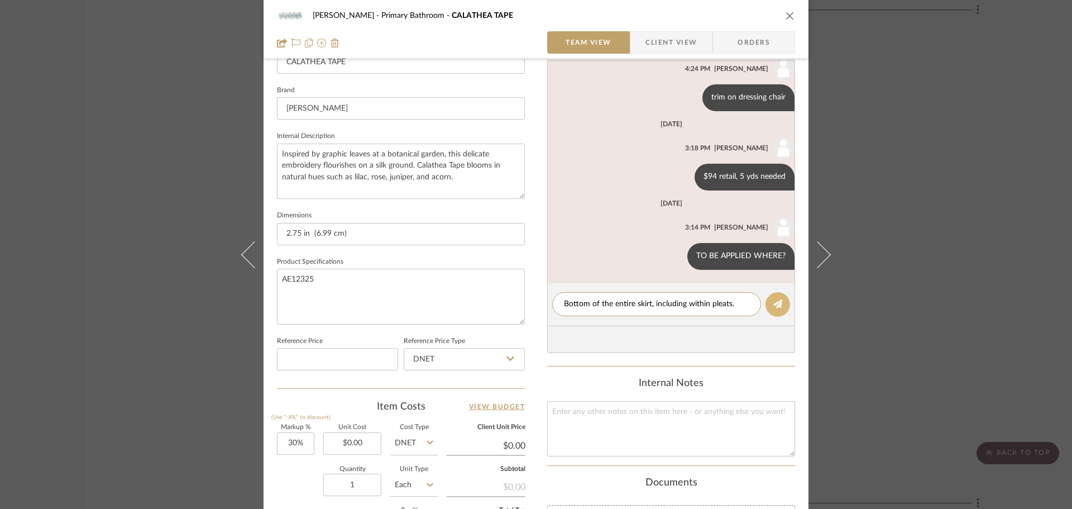
type textarea "Bottom of the entire skirt, including within pleats."
click at [773, 302] on icon at bounding box center [777, 303] width 9 height 9
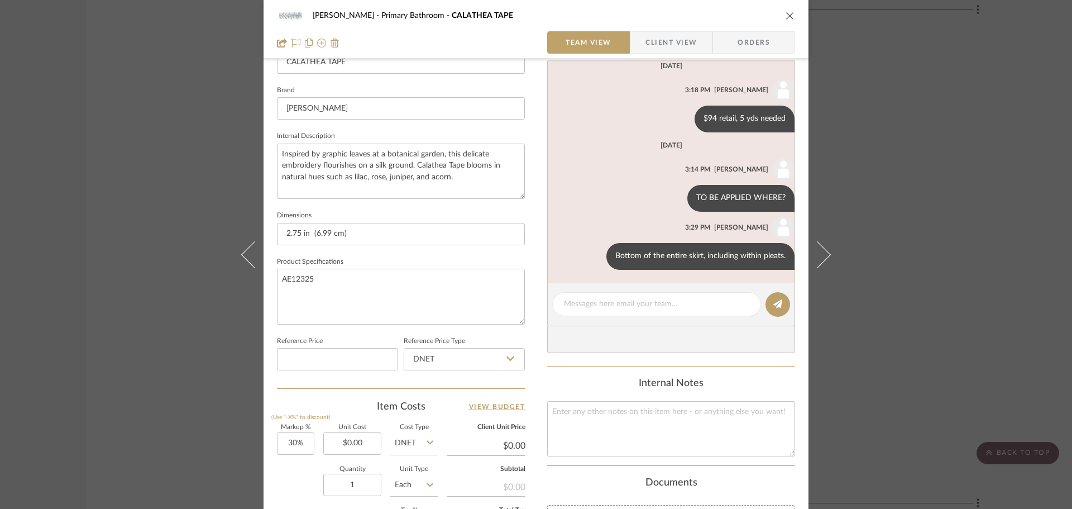
click at [910, 188] on div "Hauck Primary Bathroom CALATHEA TAPE Team View Client View Orders Team-Facing D…" at bounding box center [536, 254] width 1072 height 509
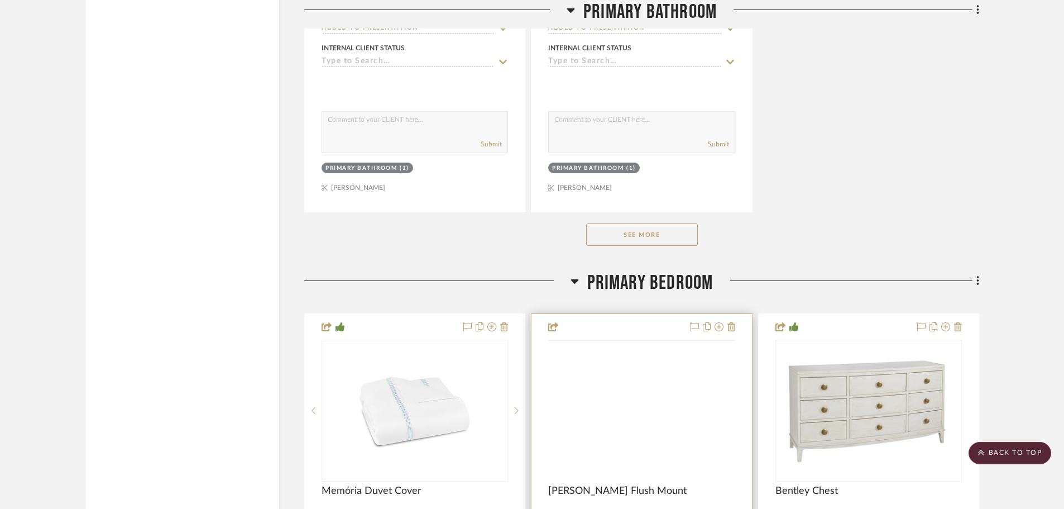
scroll to position [3183, 0]
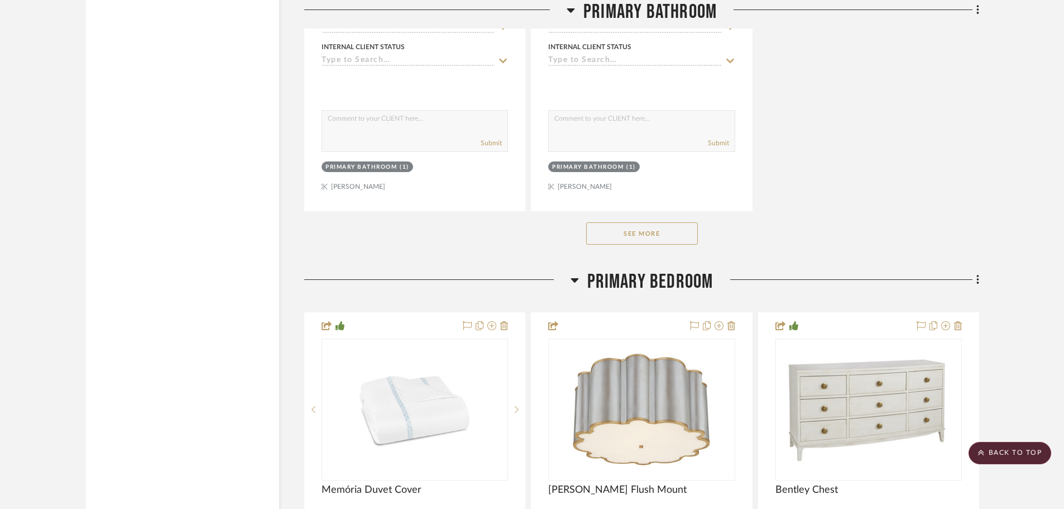
click at [662, 235] on button "See More" at bounding box center [642, 233] width 112 height 22
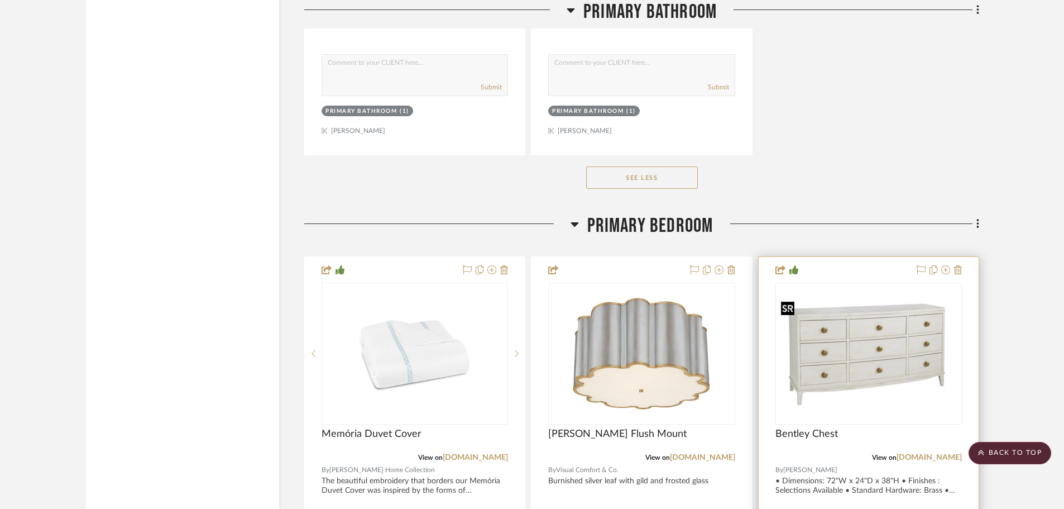
scroll to position [3462, 0]
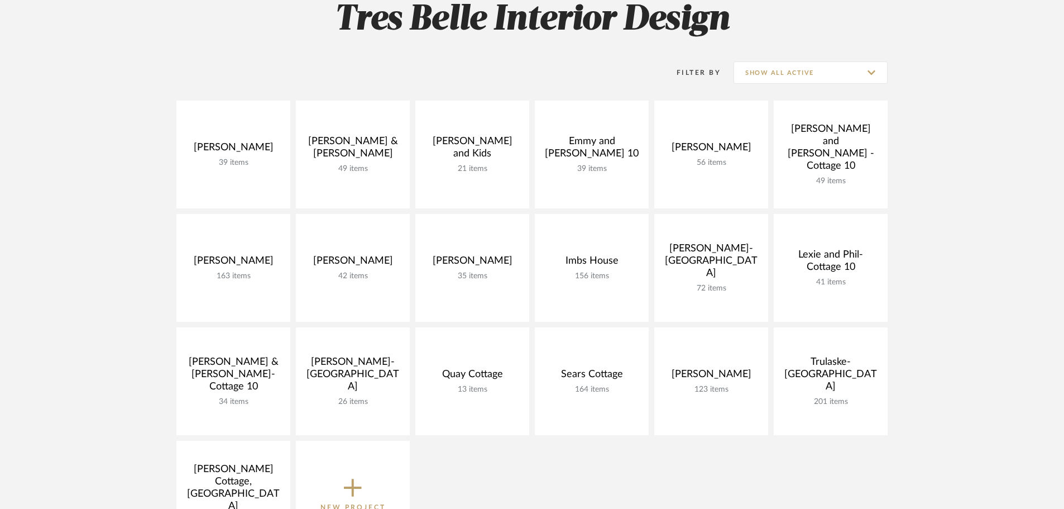
scroll to position [168, 0]
